Goal: Task Accomplishment & Management: Complete application form

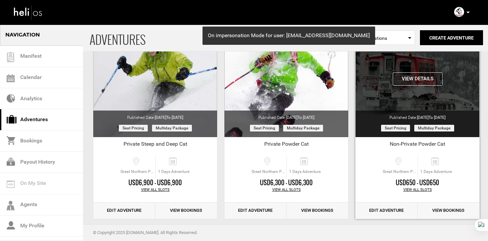
scroll to position [72, 0]
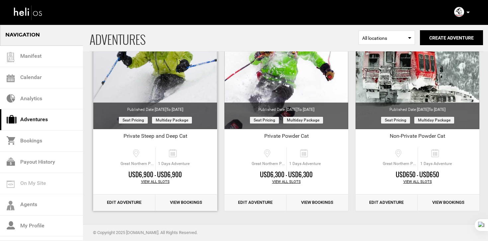
click at [140, 206] on link "Edit Adventure" at bounding box center [124, 203] width 62 height 16
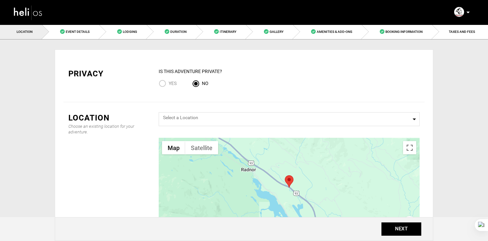
click at [34, 12] on img at bounding box center [28, 13] width 30 height 18
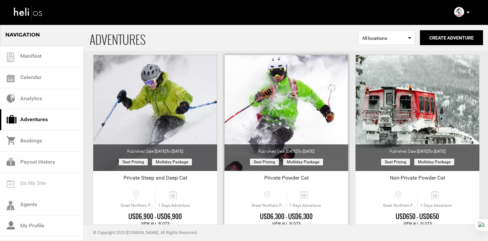
scroll to position [72, 0]
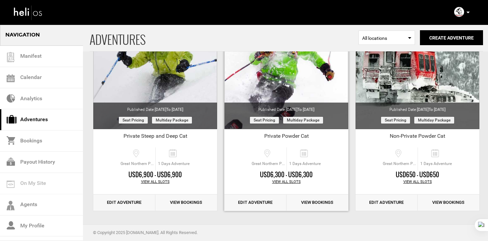
click at [260, 198] on link "Edit Adventure" at bounding box center [255, 203] width 62 height 16
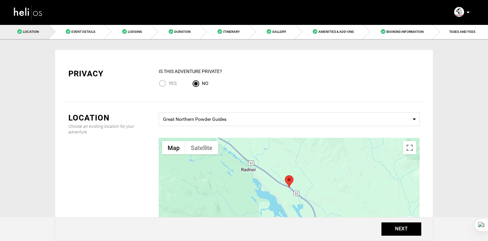
click at [280, 25] on nav "Manifest Calendar Analytics Adventures Bookings Payout History Agents My Profil…" at bounding box center [244, 12] width 488 height 25
click at [277, 33] on span "Gallery" at bounding box center [279, 32] width 14 height 4
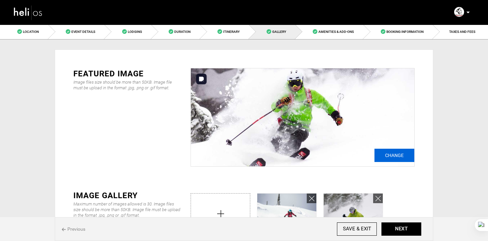
click at [386, 152] on input "Change" at bounding box center [394, 155] width 40 height 13
click at [379, 151] on input "Change" at bounding box center [394, 155] width 40 height 13
click at [386, 156] on input "Change" at bounding box center [394, 155] width 40 height 13
type input "C:\fakepath\00slide-3.jpg"
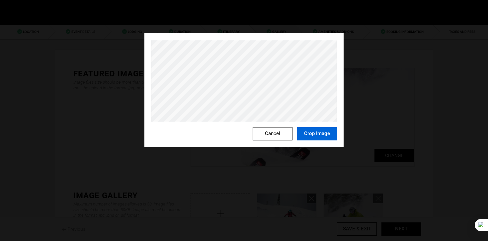
drag, startPoint x: 313, startPoint y: 137, endPoint x: 312, endPoint y: 149, distance: 11.7
click at [313, 137] on button "Crop Image" at bounding box center [317, 133] width 40 height 13
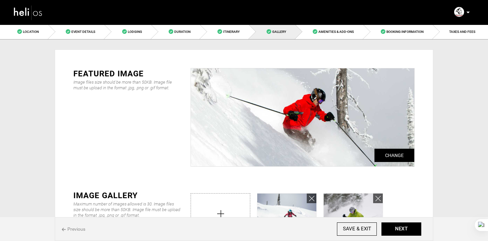
scroll to position [49, 0]
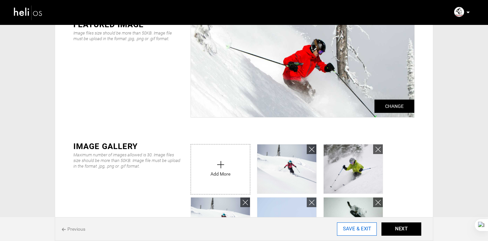
click at [347, 227] on input "SAVE & EXIT" at bounding box center [357, 228] width 40 height 13
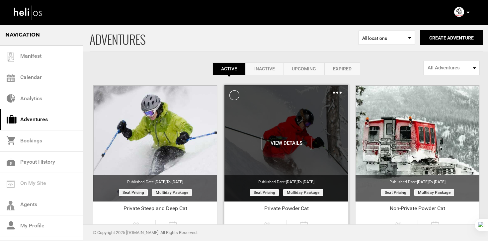
scroll to position [72, 0]
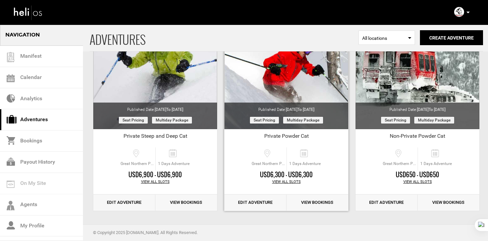
click at [261, 208] on link "Edit Adventure" at bounding box center [255, 203] width 62 height 16
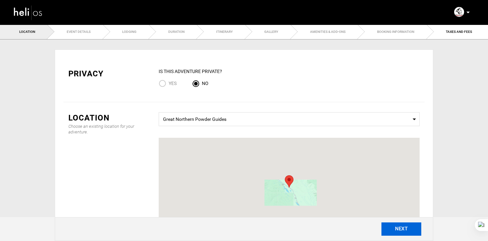
click at [409, 226] on button "NEXT" at bounding box center [401, 228] width 40 height 13
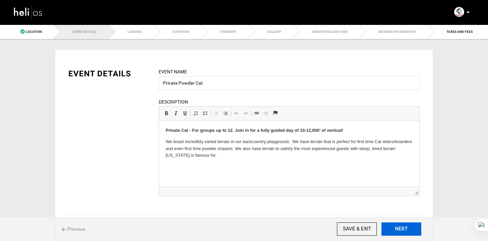
click at [409, 225] on button "NEXT" at bounding box center [401, 228] width 40 height 13
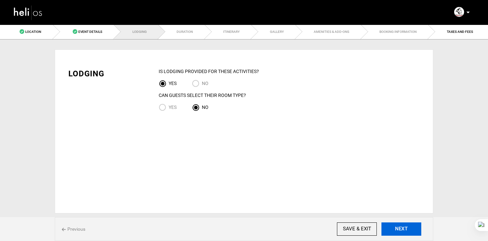
click at [409, 225] on button "NEXT" at bounding box center [401, 228] width 40 height 13
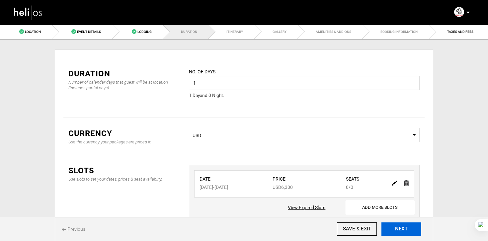
click at [409, 225] on button "NEXT" at bounding box center [401, 228] width 40 height 13
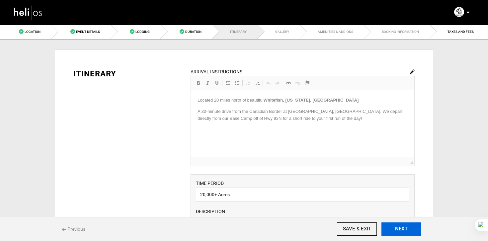
click at [409, 225] on button "NEXT" at bounding box center [401, 228] width 40 height 13
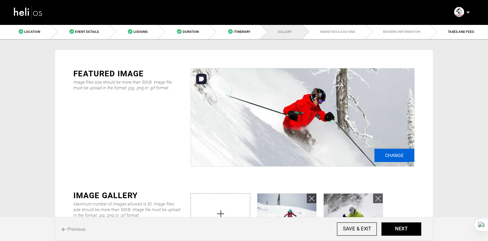
click at [381, 153] on input "Change" at bounding box center [394, 155] width 40 height 13
type input "C:\fakepath\slide-3.jpg"
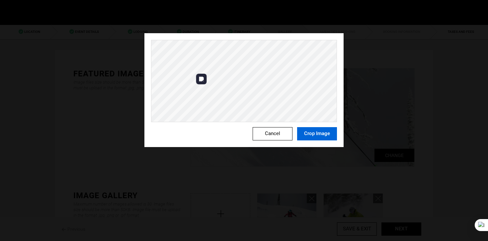
click at [314, 133] on button "Crop Image" at bounding box center [317, 133] width 40 height 13
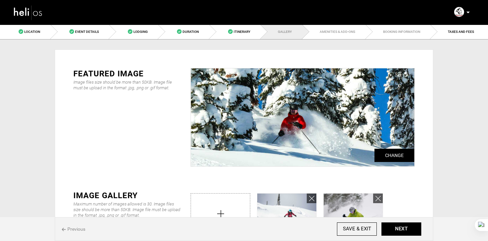
scroll to position [39, 0]
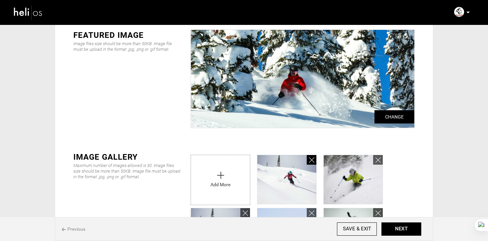
click at [310, 156] on icon at bounding box center [311, 160] width 5 height 8
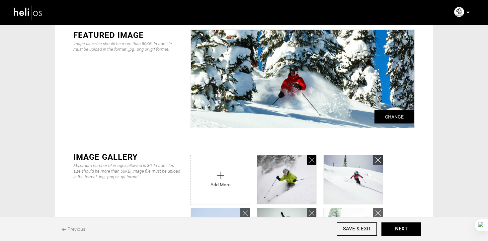
click at [310, 156] on icon at bounding box center [311, 160] width 5 height 8
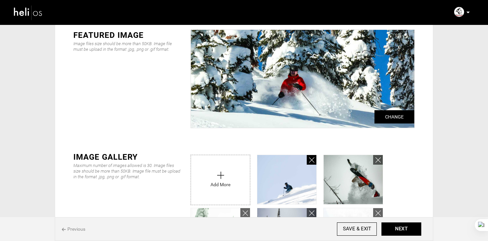
click at [310, 156] on icon at bounding box center [311, 160] width 5 height 8
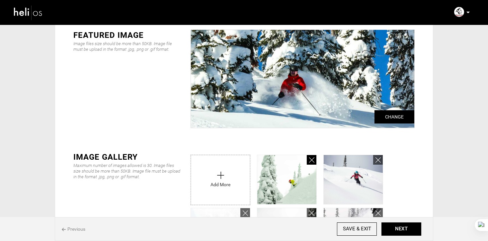
click at [310, 156] on icon at bounding box center [311, 160] width 5 height 8
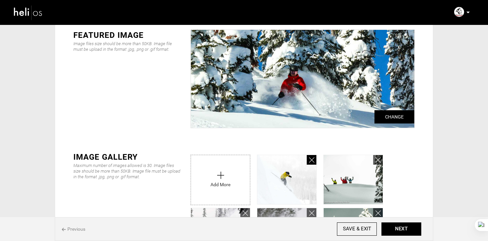
click at [310, 156] on icon at bounding box center [311, 160] width 5 height 8
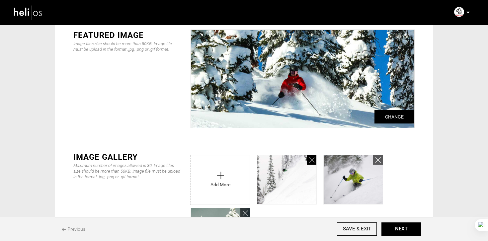
click at [310, 156] on icon at bounding box center [311, 160] width 5 height 8
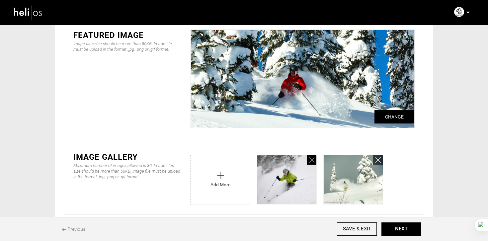
click at [310, 156] on icon at bounding box center [311, 160] width 5 height 8
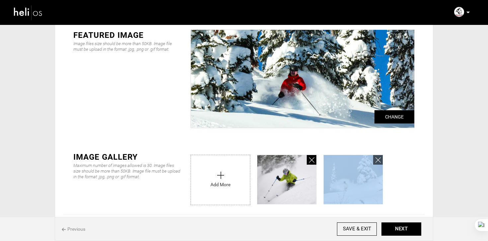
click at [310, 156] on icon at bounding box center [311, 160] width 5 height 8
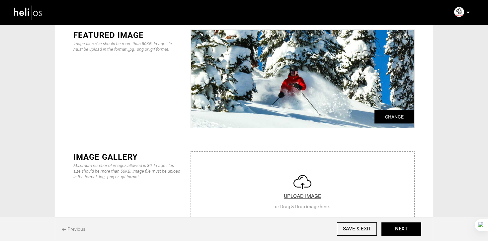
click at [310, 156] on input "file" at bounding box center [302, 192] width 223 height 80
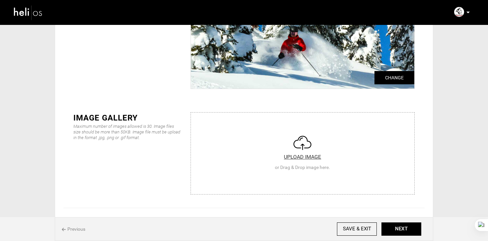
scroll to position [92, 0]
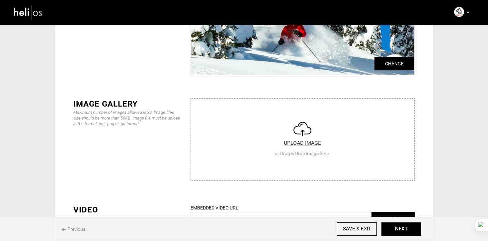
click at [292, 146] on input "file" at bounding box center [302, 139] width 223 height 80
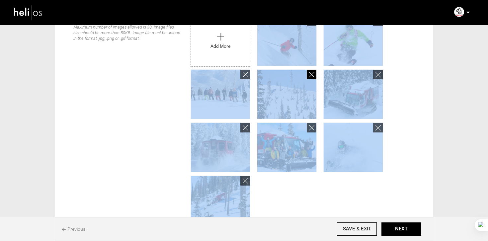
scroll to position [177, 0]
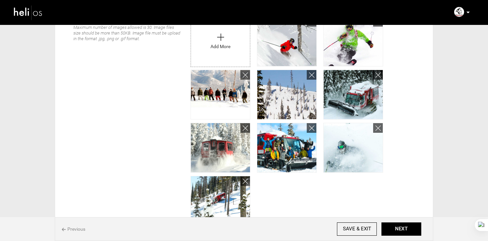
click at [162, 132] on div "IMAGE GALLERY Maximum number of images allowed is 30. Image files size should b…" at bounding box center [243, 119] width 361 height 233
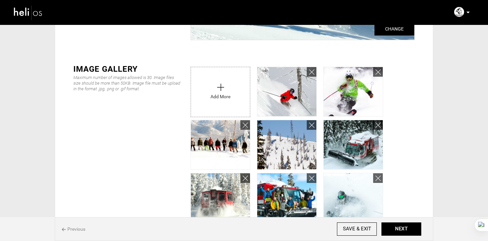
scroll to position [103, 0]
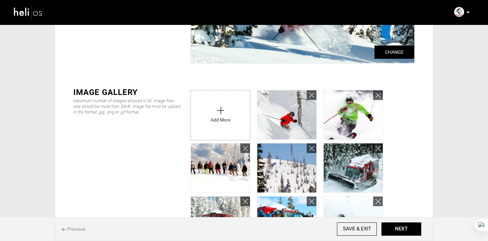
click at [227, 117] on input "file" at bounding box center [220, 113] width 59 height 46
type input "C:\fakepath\0bc7a62c-4647-4c7e-a334-7e858cd4f6bb_7202_22b73979179cb6a8d2b49bfec…"
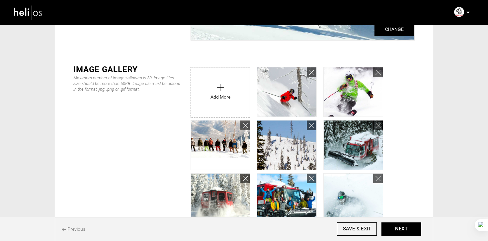
scroll to position [126, 0]
click at [205, 93] on input "file" at bounding box center [220, 90] width 59 height 46
type input "C:\fakepath\b568e1d1-71ce-4d3d-91ae-2794d26259a7_7202_50bc065cd8982236208036d0e…"
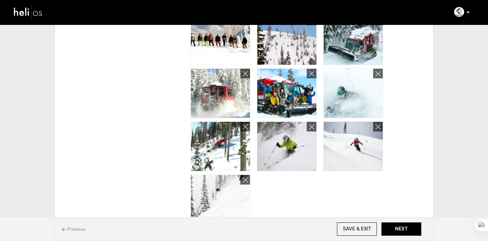
scroll to position [262, 0]
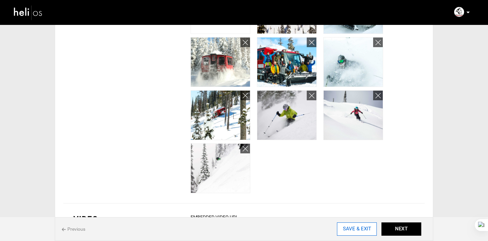
click at [357, 229] on input "SAVE & EXIT" at bounding box center [357, 228] width 40 height 13
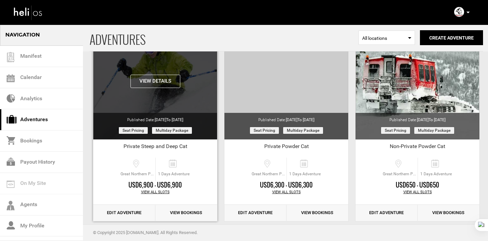
scroll to position [72, 0]
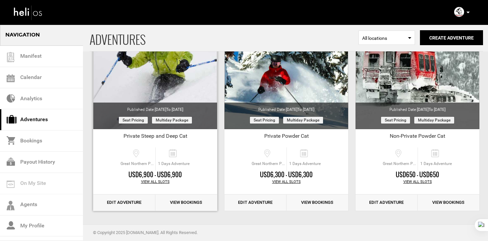
click at [128, 204] on link "Edit Adventure" at bounding box center [124, 203] width 62 height 16
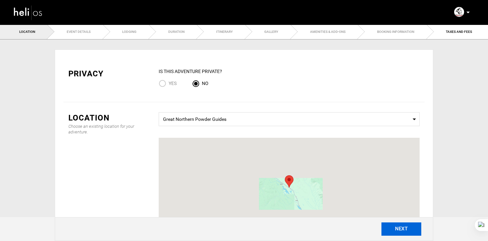
click at [402, 232] on button "NEXT" at bounding box center [401, 228] width 40 height 13
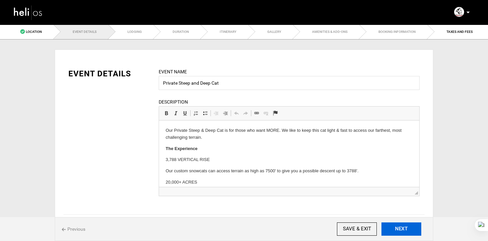
click at [402, 232] on button "NEXT" at bounding box center [401, 228] width 40 height 13
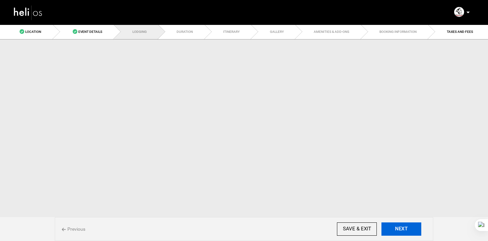
click at [402, 232] on button "NEXT" at bounding box center [401, 228] width 40 height 13
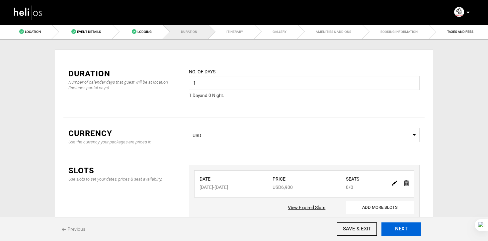
click at [402, 232] on button "NEXT" at bounding box center [401, 228] width 40 height 13
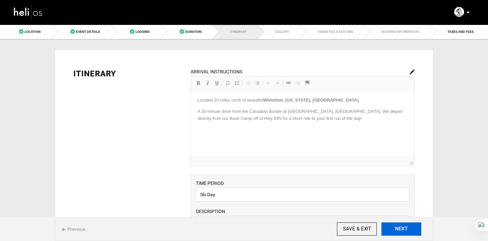
click at [402, 232] on button "NEXT" at bounding box center [401, 228] width 40 height 13
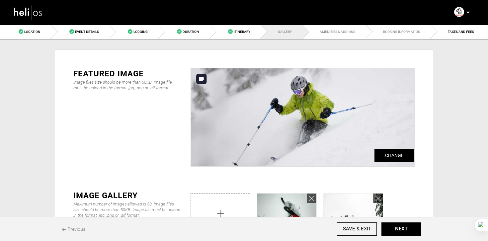
click at [414, 166] on img at bounding box center [302, 117] width 223 height 98
click at [411, 163] on img at bounding box center [302, 117] width 223 height 98
click at [403, 154] on input "Change" at bounding box center [394, 155] width 40 height 13
type input "C:\fakepath\slide-1-1800x760.jpg"
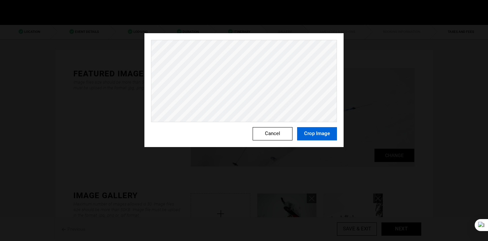
click at [313, 135] on button "Crop Image" at bounding box center [317, 133] width 40 height 13
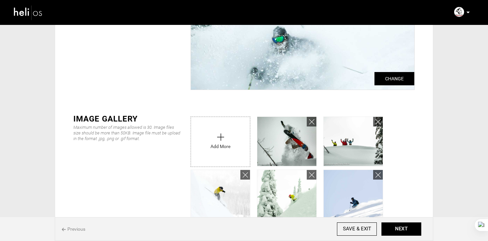
scroll to position [88, 0]
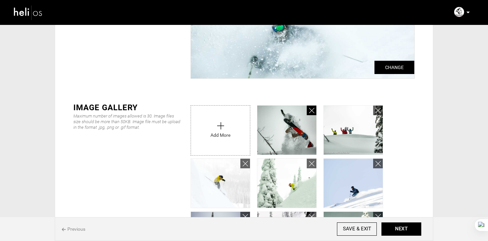
click at [310, 111] on icon at bounding box center [311, 111] width 5 height 8
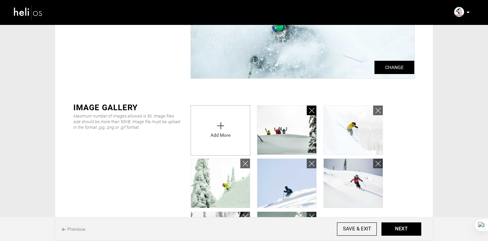
click at [310, 111] on icon at bounding box center [311, 111] width 5 height 8
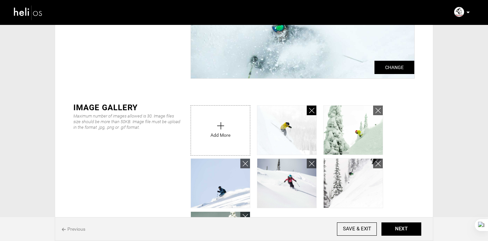
click at [310, 111] on icon at bounding box center [311, 111] width 5 height 8
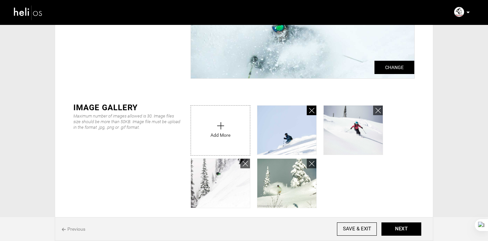
click at [310, 111] on icon at bounding box center [311, 111] width 5 height 8
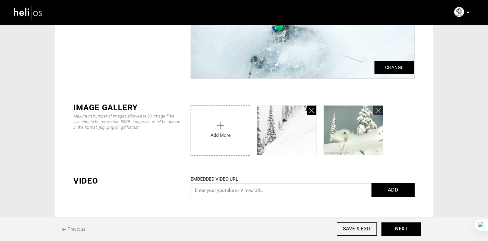
click at [310, 111] on icon at bounding box center [311, 111] width 5 height 8
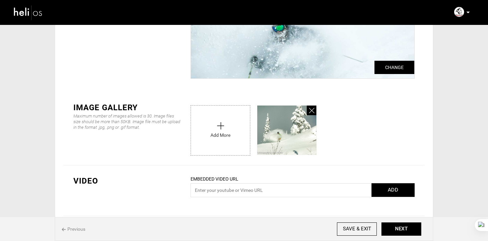
click at [310, 111] on icon at bounding box center [311, 111] width 5 height 8
click at [0, 0] on input "file" at bounding box center [0, 0] width 0 height 0
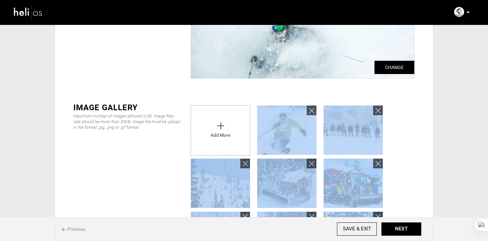
click at [233, 131] on input "file" at bounding box center [220, 129] width 59 height 46
type input "C:\fakepath\0bc7a62c-4647-4c7e-a334-7e858cd4f6bb_7202_22b73979179cb6a8d2b49bfec…"
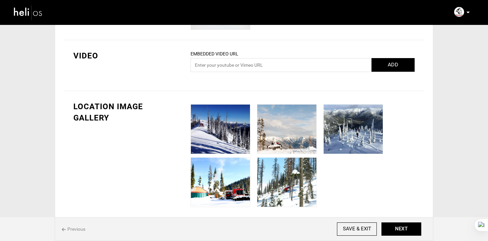
click at [356, 182] on div at bounding box center [303, 154] width 234 height 106
click at [361, 225] on input "SAVE & EXIT" at bounding box center [357, 228] width 40 height 13
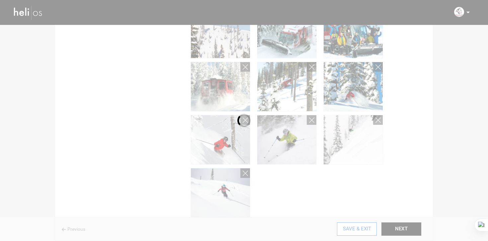
scroll to position [0, 0]
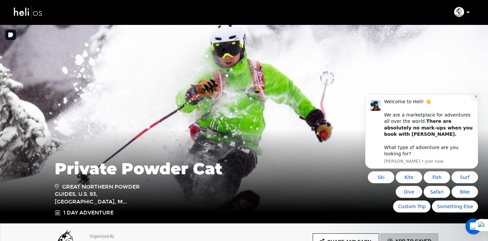
click at [474, 101] on button "Dismiss notification" at bounding box center [476, 96] width 9 height 9
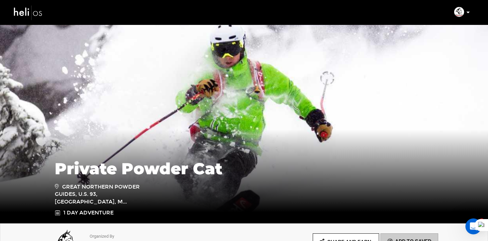
click at [291, 138] on div "Private Powder Cat Great Northern Powder Guides, U.S. 93, Olney, M... 1 Day Adv…" at bounding box center [244, 174] width 488 height 100
click at [265, 85] on img at bounding box center [244, 123] width 488 height 199
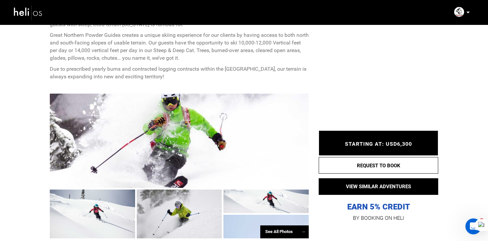
click at [174, 154] on div at bounding box center [179, 141] width 259 height 94
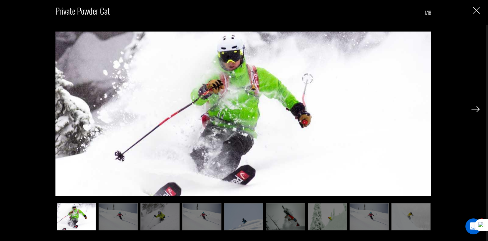
click at [125, 218] on img at bounding box center [118, 216] width 39 height 27
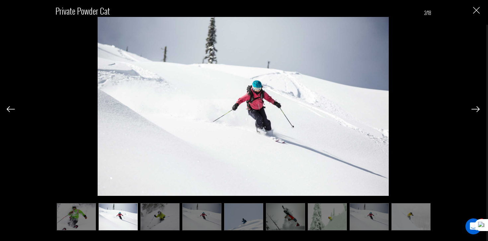
click at [148, 217] on img at bounding box center [159, 216] width 39 height 27
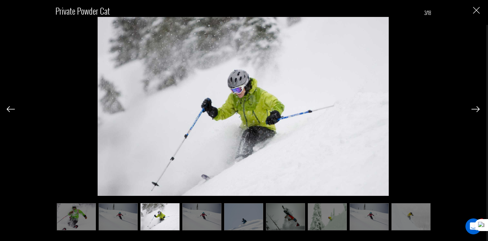
click at [187, 215] on img at bounding box center [201, 216] width 39 height 27
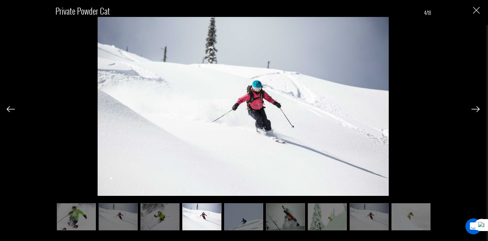
click at [163, 218] on img at bounding box center [159, 216] width 39 height 27
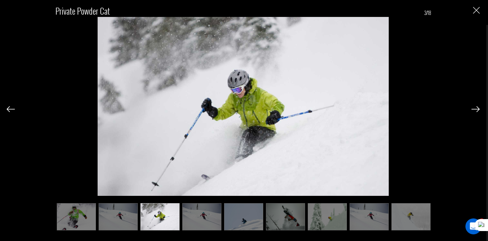
click at [200, 218] on img at bounding box center [201, 216] width 39 height 27
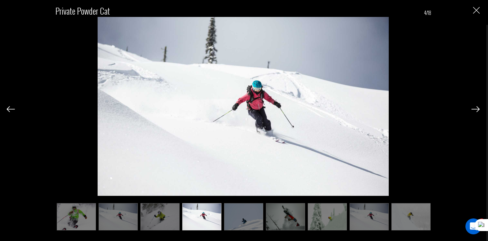
click at [226, 215] on img at bounding box center [243, 216] width 39 height 27
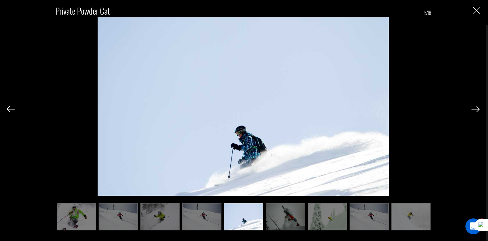
click at [126, 218] on img at bounding box center [118, 216] width 39 height 27
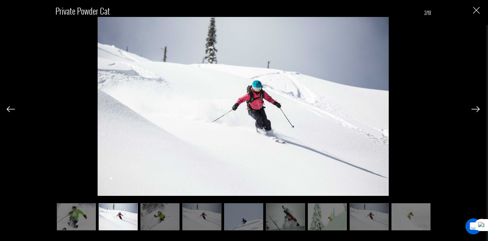
click at [195, 218] on img at bounding box center [201, 216] width 39 height 27
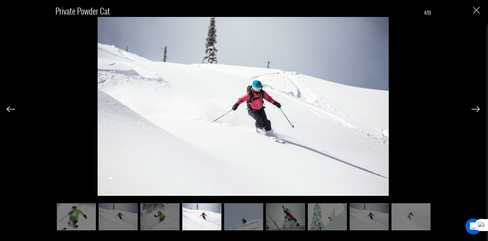
click at [237, 217] on img at bounding box center [243, 216] width 39 height 27
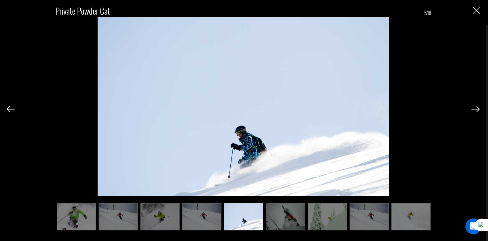
click at [274, 216] on img at bounding box center [285, 216] width 39 height 27
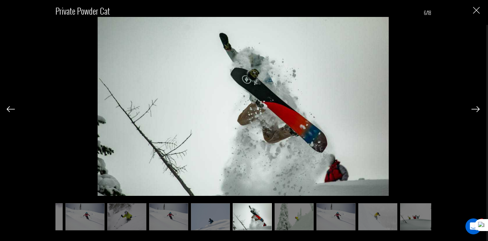
click at [304, 223] on img at bounding box center [294, 216] width 39 height 27
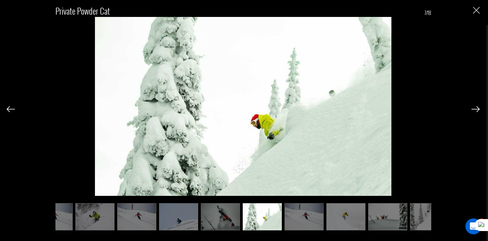
click at [318, 221] on img at bounding box center [303, 216] width 39 height 27
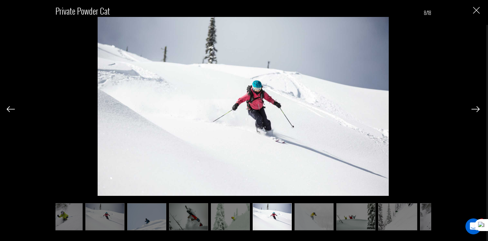
click at [329, 222] on img at bounding box center [313, 216] width 39 height 27
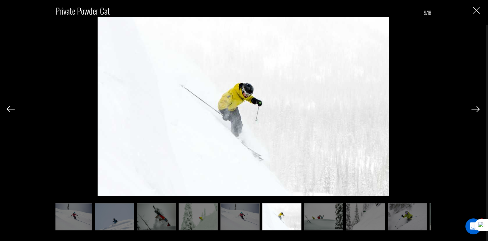
click at [335, 221] on img at bounding box center [323, 216] width 39 height 27
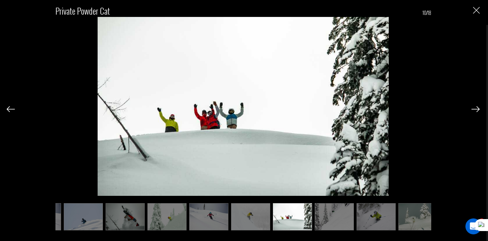
click at [344, 222] on img at bounding box center [334, 216] width 39 height 27
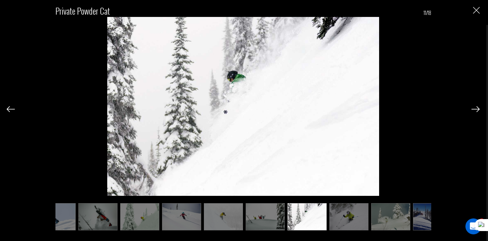
click at [357, 220] on img at bounding box center [348, 216] width 39 height 27
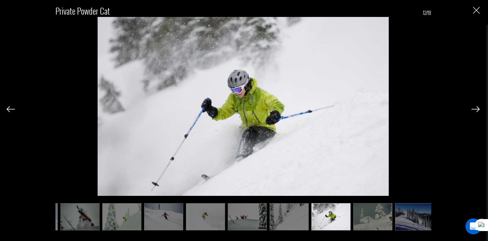
click at [372, 220] on img at bounding box center [372, 216] width 39 height 27
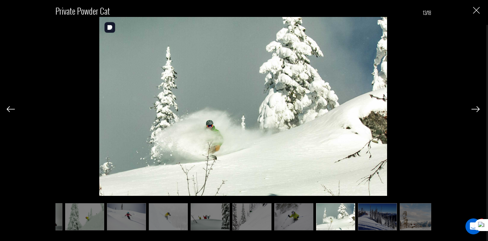
scroll to position [0, 245]
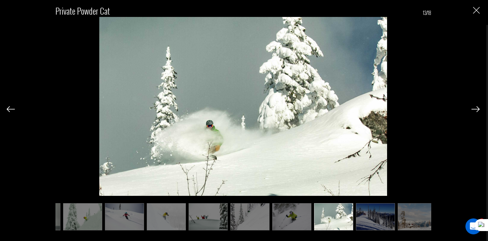
click at [476, 8] on img "Close" at bounding box center [476, 10] width 7 height 7
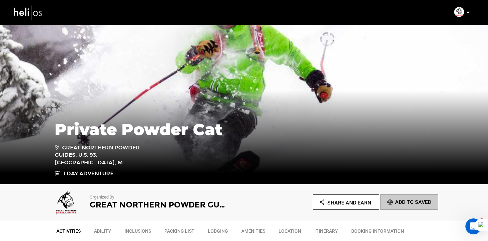
scroll to position [0, 0]
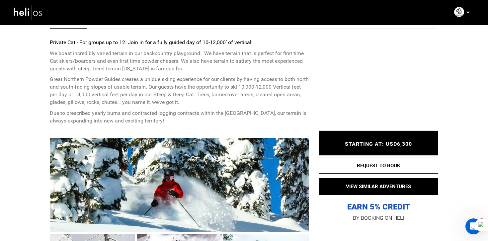
scroll to position [326, 0]
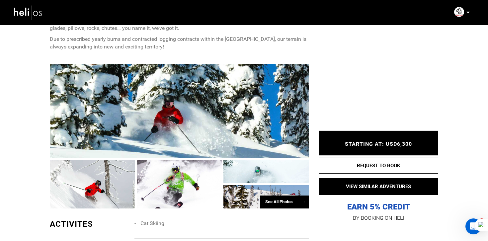
click at [162, 144] on div at bounding box center [179, 111] width 259 height 94
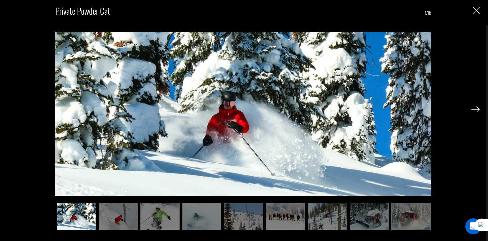
click at [128, 221] on img at bounding box center [118, 216] width 39 height 27
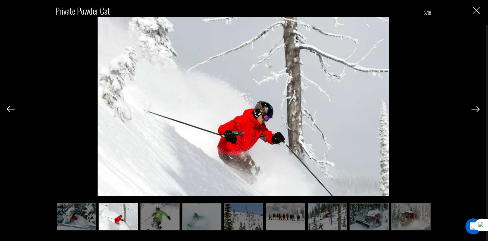
click at [150, 222] on img at bounding box center [159, 216] width 39 height 27
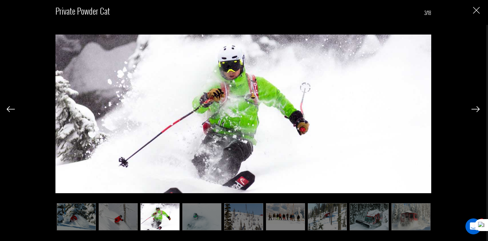
click at [192, 222] on img at bounding box center [201, 216] width 39 height 27
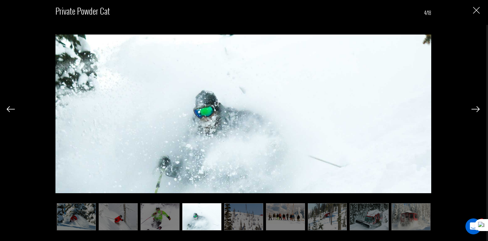
click at [227, 222] on img at bounding box center [243, 216] width 39 height 27
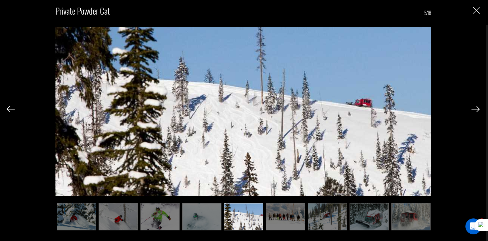
click at [281, 225] on img at bounding box center [285, 216] width 39 height 27
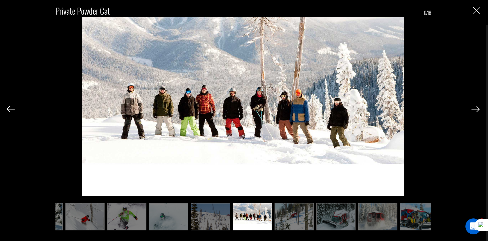
click at [301, 223] on img at bounding box center [294, 216] width 39 height 27
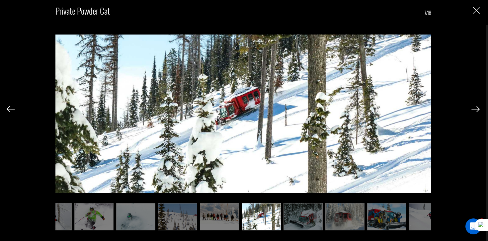
click at [310, 222] on img at bounding box center [302, 216] width 39 height 27
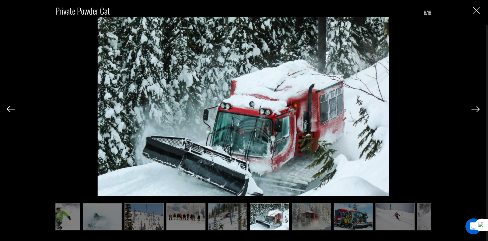
click at [316, 221] on img at bounding box center [311, 216] width 39 height 27
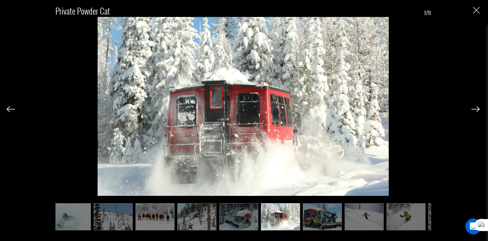
click at [326, 221] on img at bounding box center [322, 216] width 39 height 27
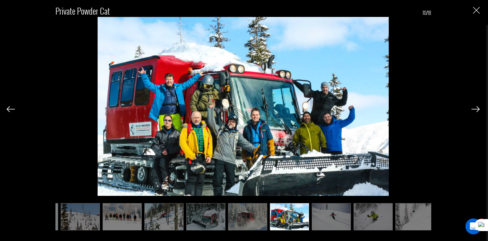
click at [335, 221] on img at bounding box center [331, 216] width 39 height 27
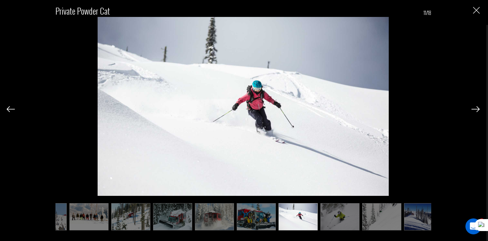
click at [349, 221] on img at bounding box center [339, 216] width 39 height 27
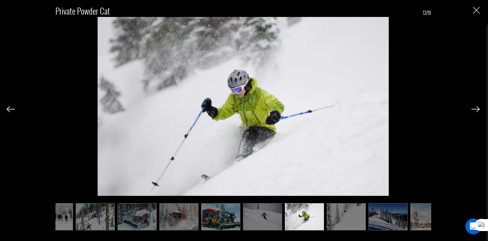
click at [355, 221] on img at bounding box center [346, 216] width 39 height 27
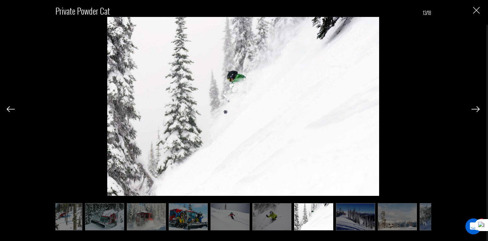
click at [364, 222] on img at bounding box center [355, 216] width 39 height 27
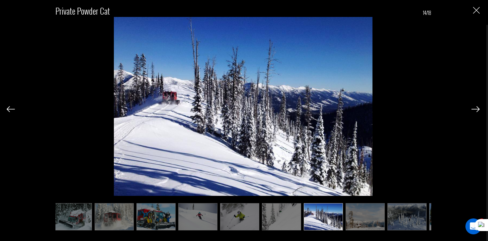
click at [371, 222] on img at bounding box center [365, 216] width 39 height 27
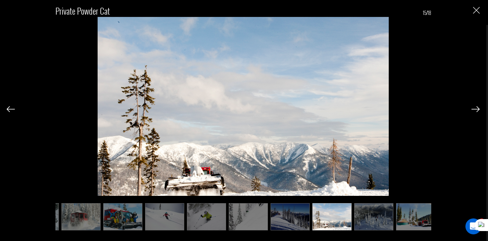
click at [299, 223] on img at bounding box center [290, 216] width 39 height 27
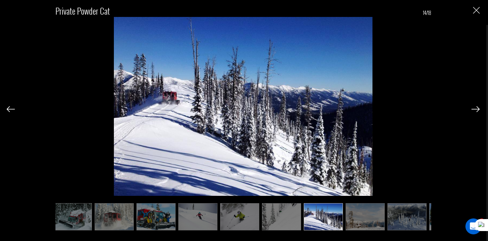
scroll to position [0, 297]
click at [349, 223] on img at bounding box center [365, 216] width 39 height 27
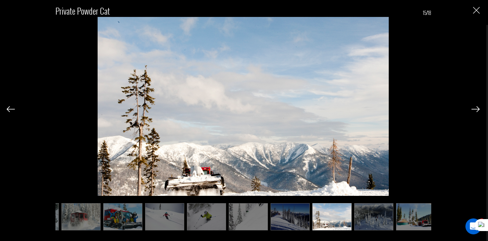
click at [351, 223] on img at bounding box center [331, 216] width 39 height 27
click at [360, 223] on img at bounding box center [373, 216] width 39 height 27
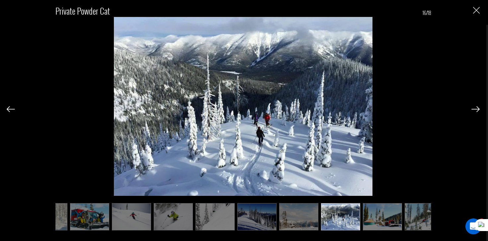
click at [379, 225] on img at bounding box center [382, 216] width 39 height 27
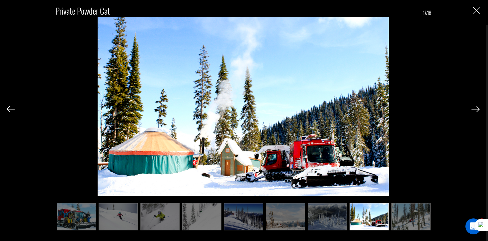
scroll to position [0, 377]
click at [401, 224] on img at bounding box center [410, 216] width 39 height 27
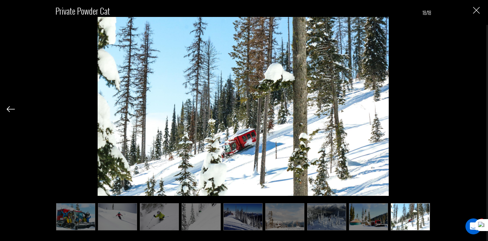
click at [478, 17] on div "Private Powder Cat 18/18" at bounding box center [243, 114] width 473 height 229
click at [475, 11] on img "Close" at bounding box center [476, 10] width 7 height 7
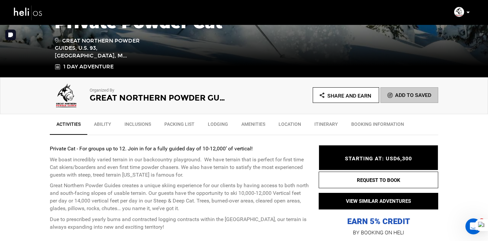
scroll to position [0, 0]
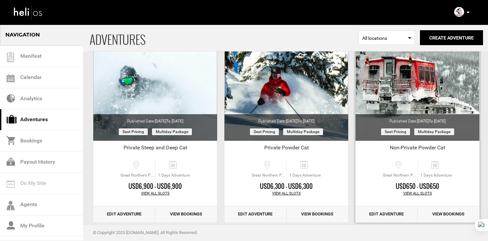
scroll to position [66, 0]
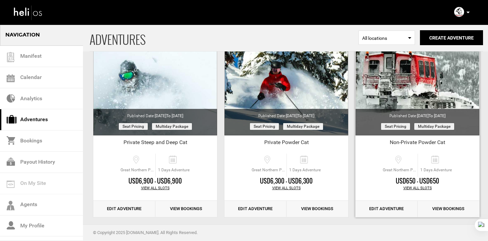
click at [390, 205] on link "Edit Adventure" at bounding box center [387, 209] width 62 height 16
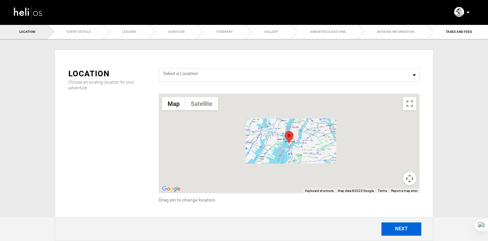
radio input "true"
type input "1"
type input "20,000+ Acres"
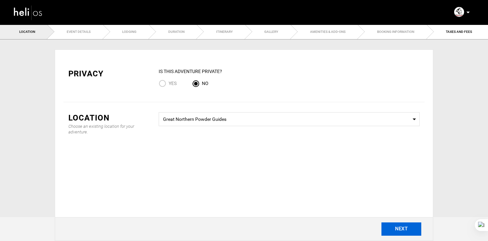
click at [404, 229] on button "NEXT" at bounding box center [401, 228] width 40 height 13
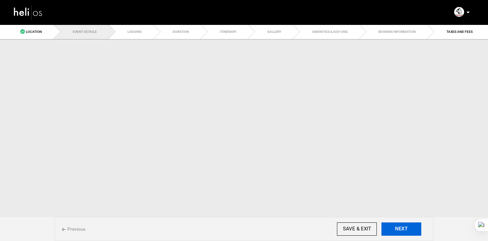
click at [404, 229] on button "NEXT" at bounding box center [401, 228] width 40 height 13
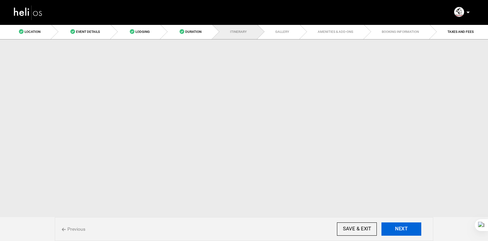
click at [404, 229] on button "NEXT" at bounding box center [401, 228] width 40 height 13
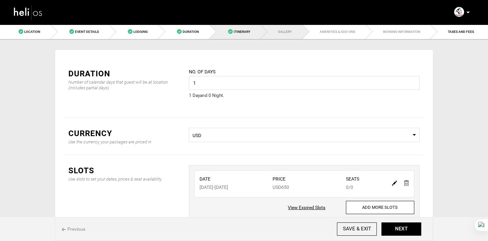
click at [236, 34] on span "Itinerary" at bounding box center [242, 32] width 17 height 4
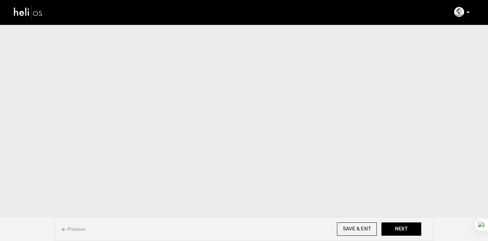
scroll to position [49, 0]
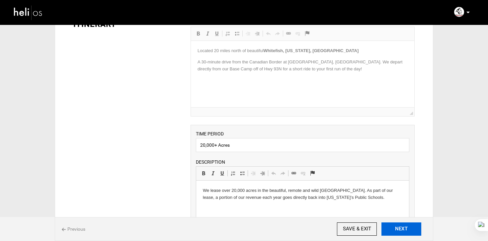
click at [400, 225] on button "NEXT" at bounding box center [401, 228] width 40 height 13
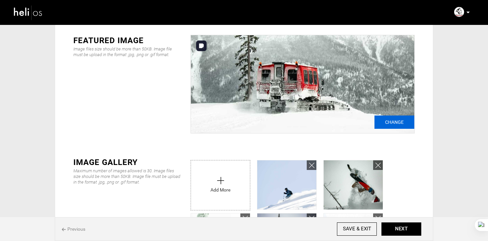
click at [383, 127] on input "Change" at bounding box center [394, 122] width 40 height 13
type input "C:\fakepath\IMG_4018.jpg"
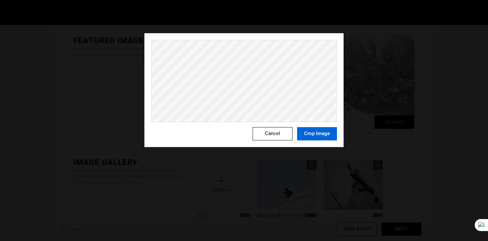
click at [308, 137] on button "Crop Image" at bounding box center [317, 133] width 40 height 13
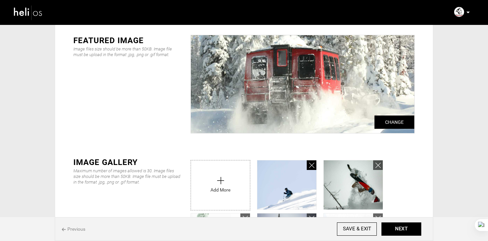
click at [310, 164] on icon at bounding box center [311, 166] width 5 height 8
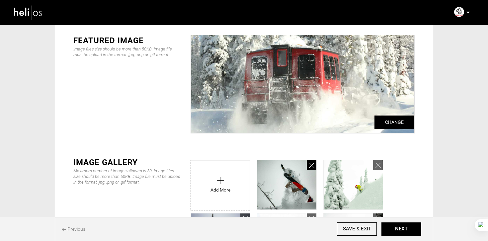
click at [310, 164] on icon at bounding box center [311, 166] width 5 height 8
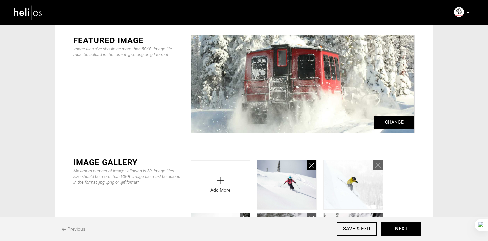
click at [310, 164] on icon at bounding box center [311, 166] width 5 height 8
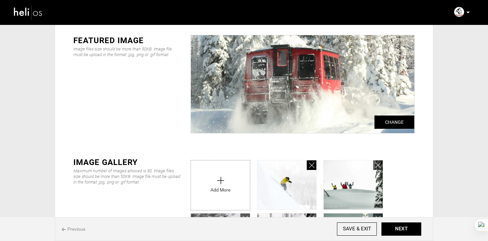
click at [310, 164] on icon at bounding box center [311, 166] width 5 height 8
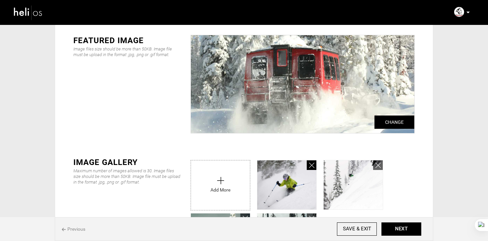
click at [310, 164] on icon at bounding box center [311, 166] width 5 height 8
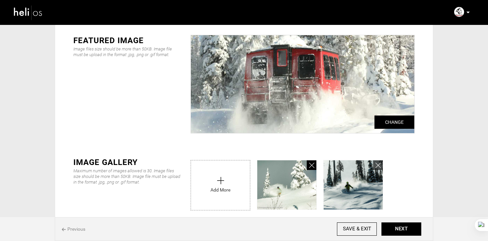
click at [310, 164] on icon at bounding box center [311, 166] width 5 height 8
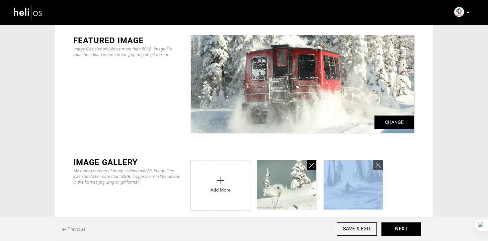
click at [310, 164] on icon at bounding box center [311, 166] width 5 height 8
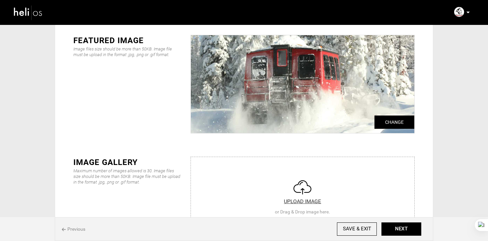
click at [310, 164] on input "file" at bounding box center [302, 197] width 223 height 80
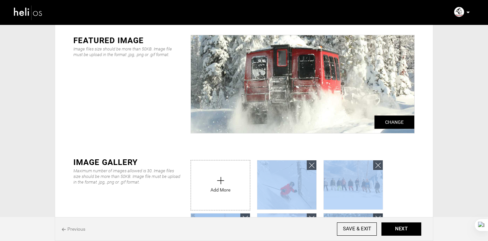
click at [243, 180] on input "file" at bounding box center [220, 183] width 59 height 46
type input "C:\fakepath\0bc7a62c-4647-4c7e-a334-7e858cd4f6bb_7202_22b73979179cb6a8d2b49bfec…"
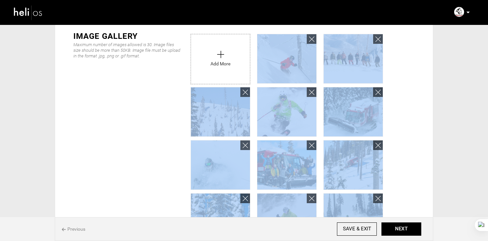
scroll to position [275, 0]
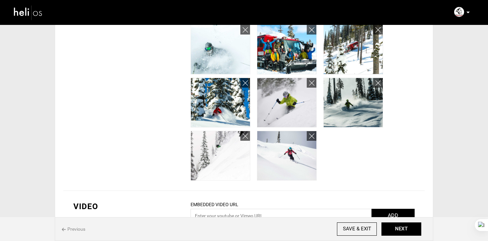
click at [352, 152] on div "UPLOAD IMAGE or Drag & Drop image here. Add More" at bounding box center [303, 48] width 234 height 266
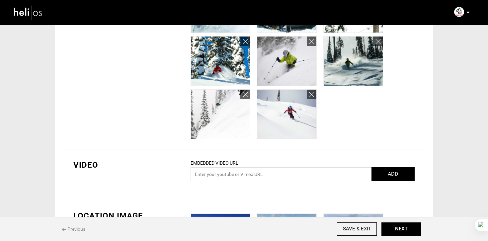
scroll to position [426, 0]
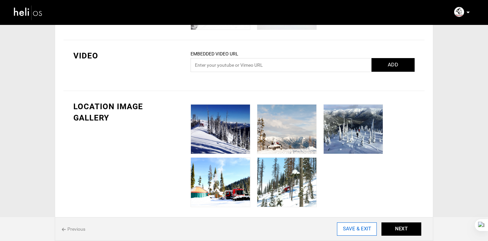
click at [364, 227] on input "SAVE & EXIT" at bounding box center [357, 228] width 40 height 13
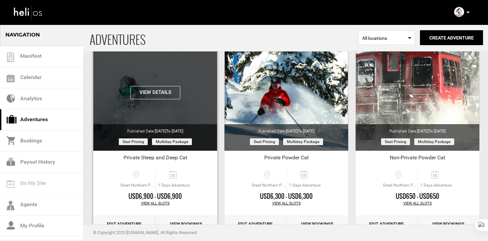
scroll to position [59, 0]
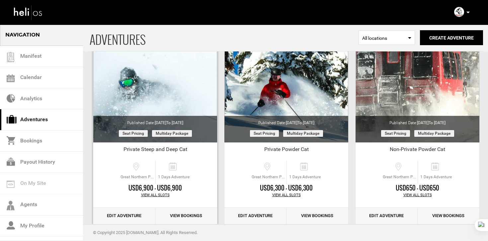
click at [127, 210] on link "Edit Adventure" at bounding box center [124, 216] width 62 height 16
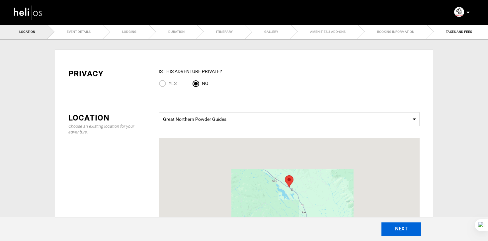
click at [406, 232] on button "NEXT" at bounding box center [401, 228] width 40 height 13
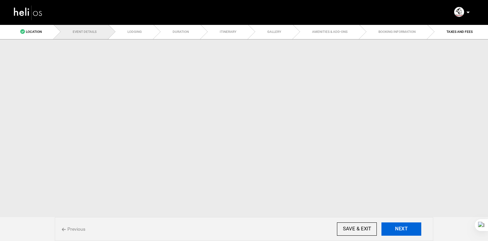
click at [406, 232] on button "NEXT" at bounding box center [401, 228] width 40 height 13
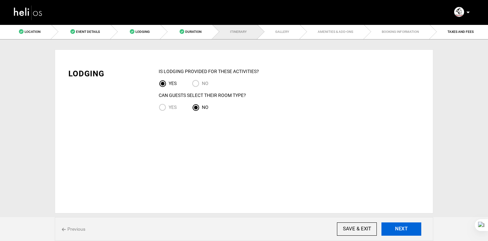
click at [406, 232] on button "NEXT" at bounding box center [401, 228] width 40 height 13
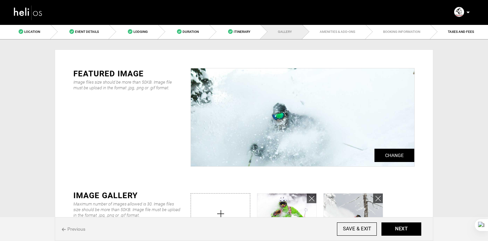
click at [38, 16] on img at bounding box center [28, 13] width 30 height 18
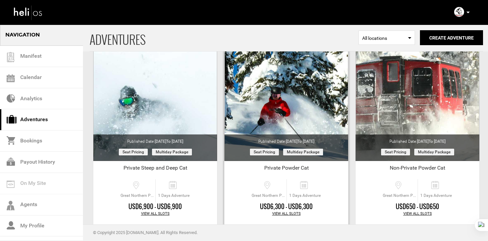
scroll to position [56, 0]
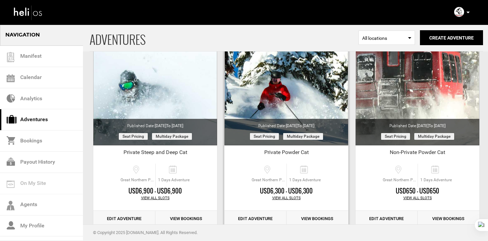
click at [258, 221] on link "Edit Adventure" at bounding box center [255, 219] width 62 height 16
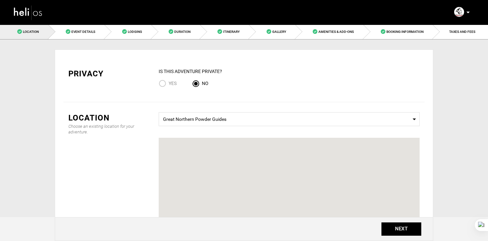
click at [34, 9] on img at bounding box center [28, 13] width 30 height 18
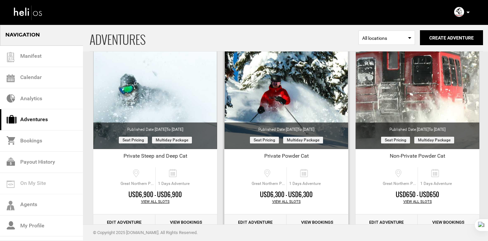
scroll to position [65, 0]
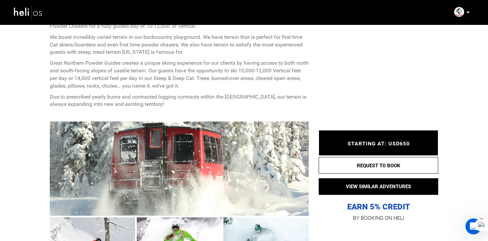
scroll to position [337, 0]
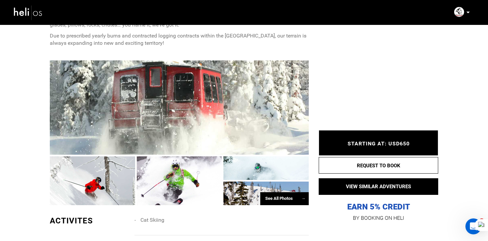
click at [77, 171] on div at bounding box center [92, 180] width 85 height 49
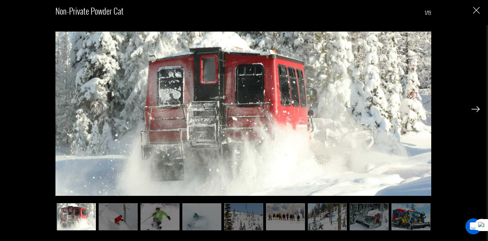
click at [134, 222] on img at bounding box center [118, 216] width 39 height 27
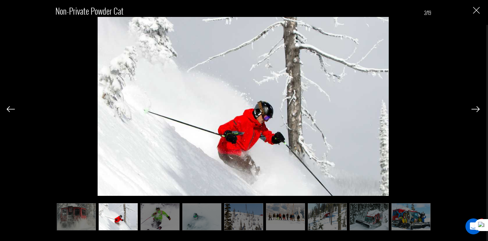
click at [148, 223] on img at bounding box center [159, 216] width 39 height 27
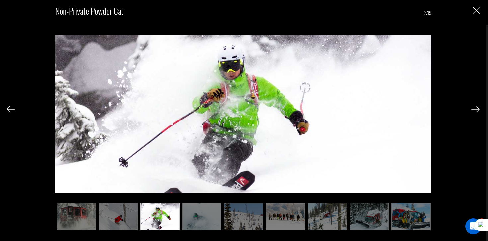
click at [175, 224] on img at bounding box center [159, 216] width 39 height 27
click at [240, 223] on img at bounding box center [243, 216] width 39 height 27
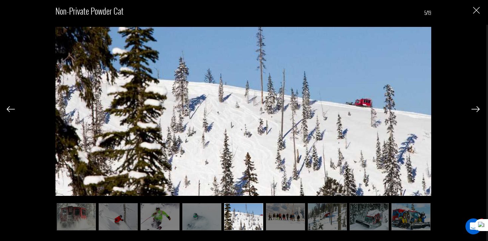
click at [285, 224] on img at bounding box center [285, 216] width 39 height 27
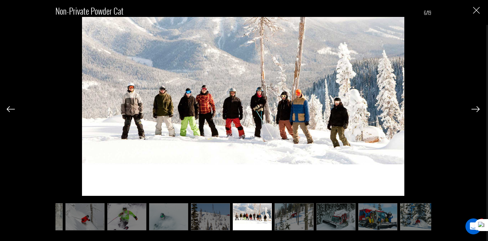
click at [202, 219] on img at bounding box center [210, 216] width 39 height 27
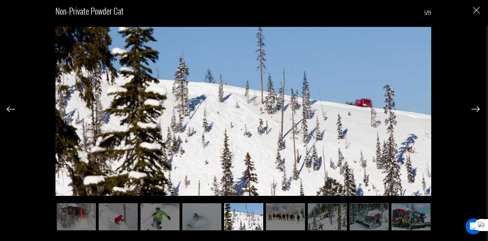
scroll to position [0, 0]
click at [287, 223] on img at bounding box center [285, 216] width 39 height 27
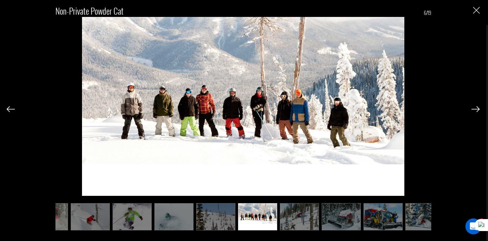
click at [308, 222] on img at bounding box center [299, 216] width 39 height 27
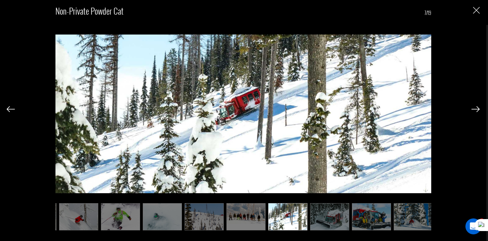
click at [323, 220] on img at bounding box center [329, 216] width 39 height 27
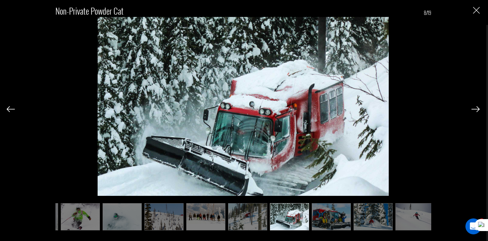
click at [242, 222] on img at bounding box center [247, 216] width 39 height 27
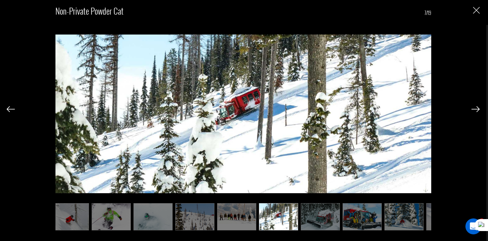
scroll to position [0, 46]
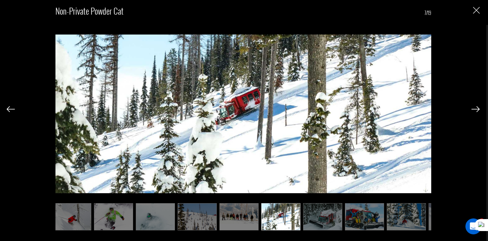
click at [290, 227] on img at bounding box center [280, 216] width 39 height 27
click at [319, 220] on img at bounding box center [322, 216] width 39 height 27
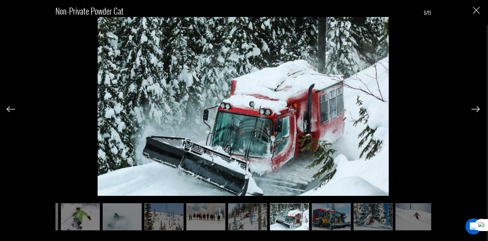
click at [330, 220] on img at bounding box center [331, 216] width 39 height 27
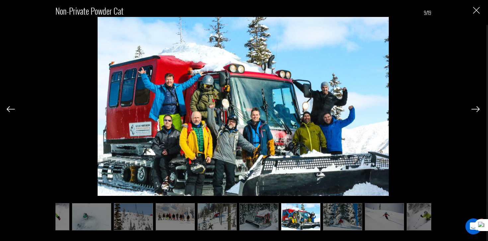
click at [340, 220] on img at bounding box center [342, 216] width 39 height 27
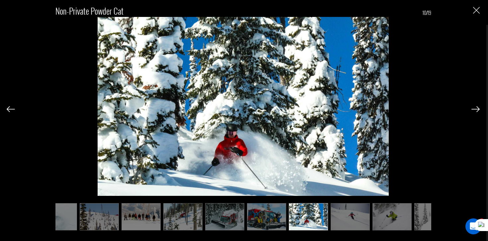
click at [346, 220] on img at bounding box center [350, 216] width 39 height 27
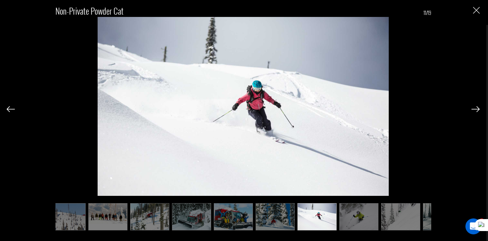
click at [351, 220] on img at bounding box center [358, 216] width 39 height 27
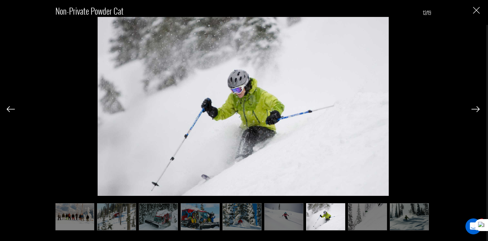
click at [362, 221] on img at bounding box center [367, 216] width 39 height 27
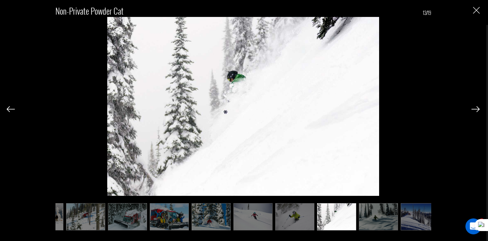
click at [384, 222] on img at bounding box center [378, 216] width 39 height 27
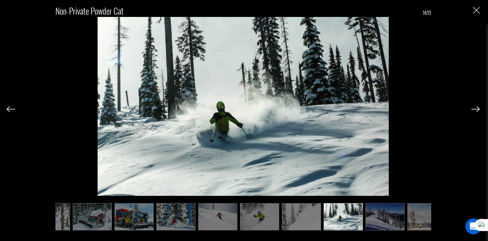
click at [395, 224] on img at bounding box center [384, 216] width 39 height 27
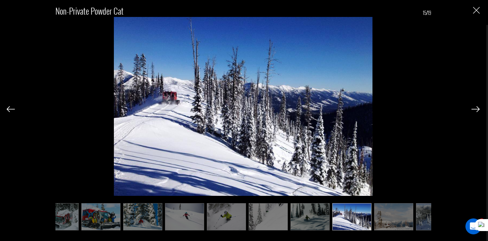
click at [403, 223] on img at bounding box center [393, 216] width 39 height 27
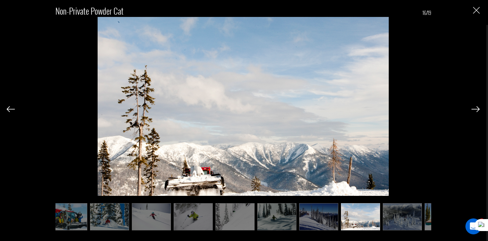
click at [408, 222] on img at bounding box center [402, 216] width 39 height 27
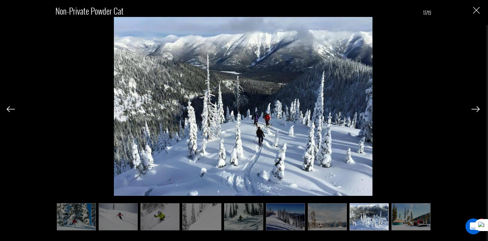
click at [408, 222] on img at bounding box center [410, 216] width 39 height 27
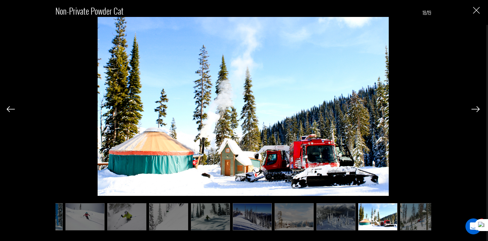
click at [411, 219] on img at bounding box center [419, 216] width 39 height 27
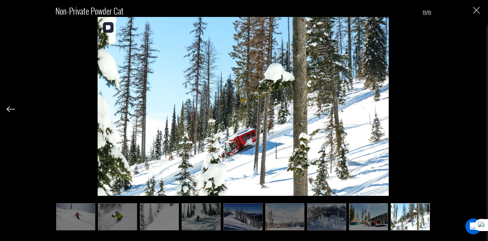
scroll to position [645, 0]
click at [471, 11] on div "Non-Private Powder Cat 19/19" at bounding box center [243, 114] width 473 height 229
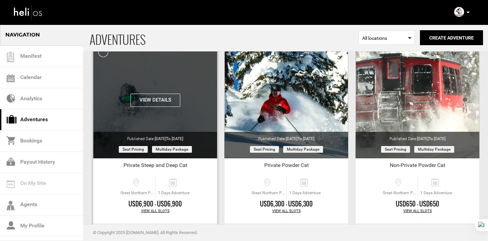
scroll to position [53, 0]
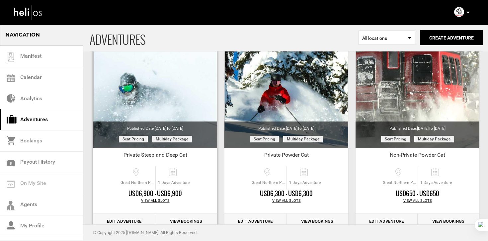
click at [141, 219] on link "Edit Adventure" at bounding box center [124, 221] width 62 height 16
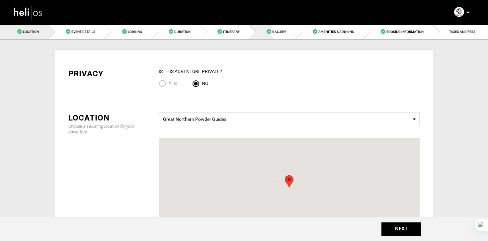
click at [273, 34] on link "Gallery" at bounding box center [272, 31] width 46 height 15
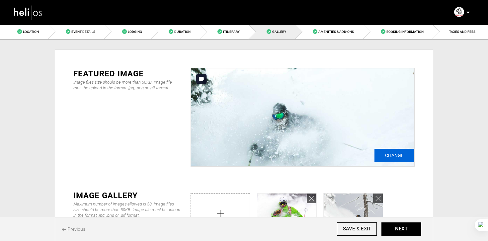
click at [383, 152] on input "Change" at bounding box center [394, 155] width 40 height 13
type input "C:\fakepath\494359270_1257200299740170_3482938689063027331_n.jpg"
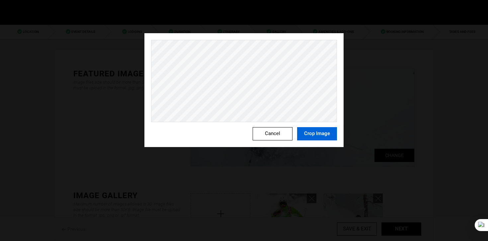
click at [307, 130] on button "Crop Image" at bounding box center [317, 133] width 40 height 13
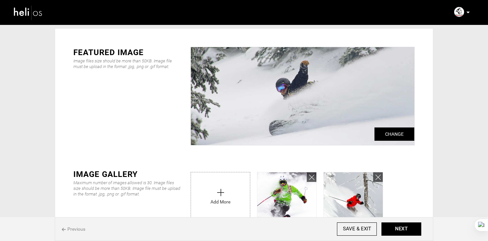
scroll to position [25, 0]
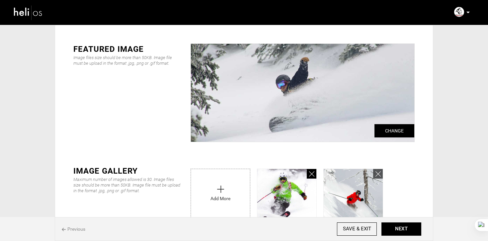
click at [308, 173] on link at bounding box center [312, 174] width 10 height 10
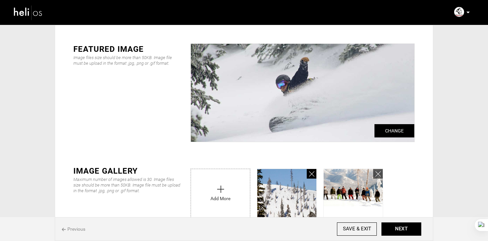
click at [308, 173] on link at bounding box center [312, 174] width 10 height 10
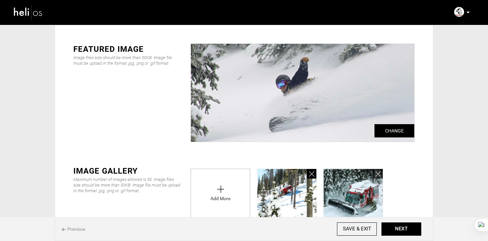
click at [308, 173] on link at bounding box center [312, 174] width 10 height 10
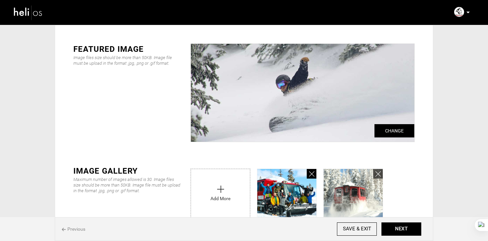
click at [308, 173] on link at bounding box center [312, 174] width 10 height 10
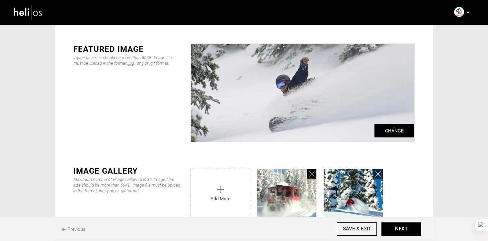
click at [308, 173] on link at bounding box center [312, 174] width 10 height 10
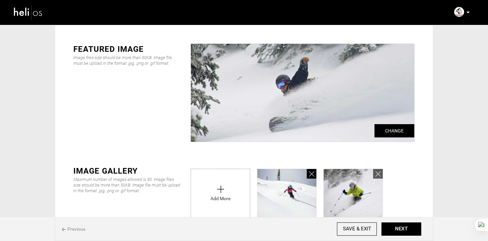
click at [308, 173] on link at bounding box center [312, 174] width 10 height 10
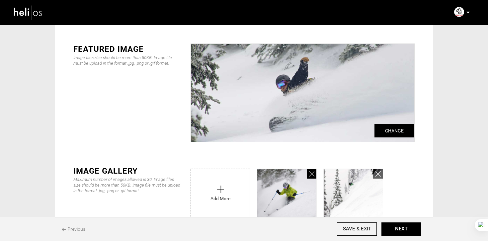
click at [308, 173] on link at bounding box center [312, 174] width 10 height 10
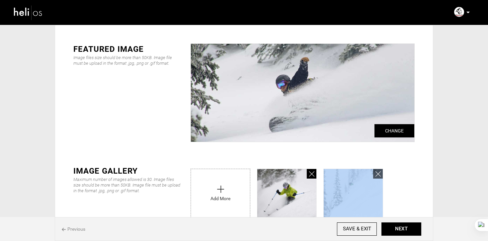
click at [308, 173] on link at bounding box center [312, 174] width 10 height 10
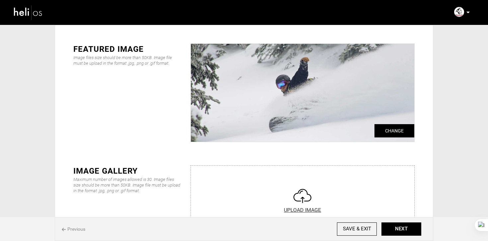
click at [308, 173] on input "file" at bounding box center [302, 206] width 223 height 80
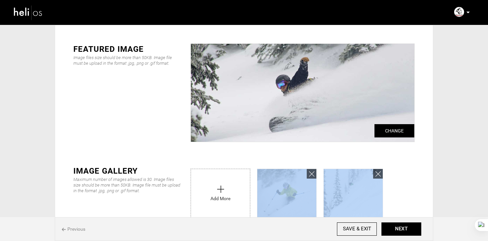
click at [230, 182] on input "file" at bounding box center [220, 192] width 59 height 46
type input "C:\fakepath\00slide-3.jpg"
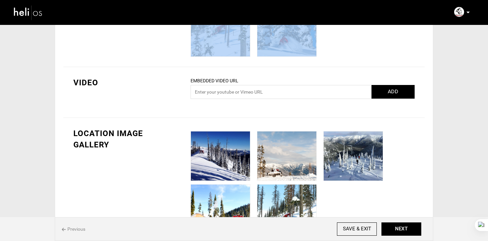
scroll to position [410, 0]
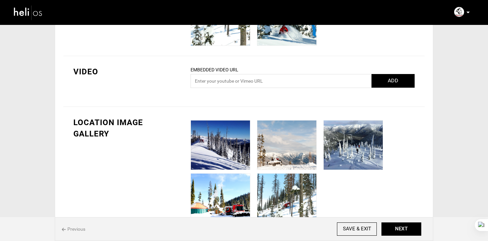
click at [352, 195] on div at bounding box center [303, 170] width 234 height 106
click at [351, 230] on input "SAVE & EXIT" at bounding box center [357, 228] width 40 height 13
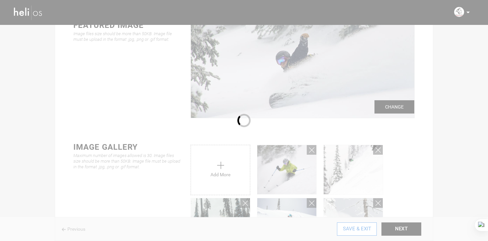
scroll to position [0, 0]
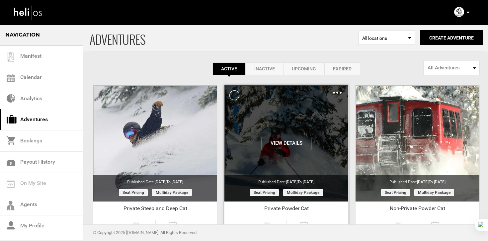
scroll to position [72, 0]
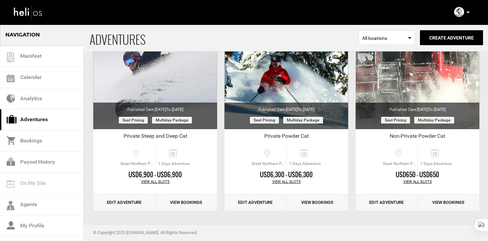
click at [468, 12] on icon at bounding box center [467, 13] width 3 height 2
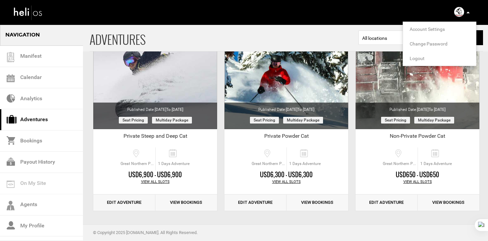
click at [422, 58] on span "Logout" at bounding box center [417, 58] width 15 height 5
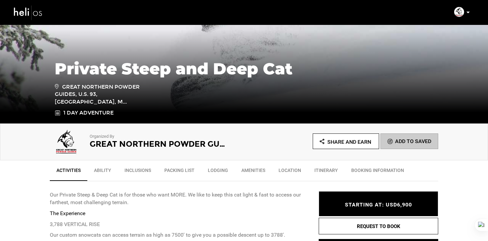
scroll to position [224, 0]
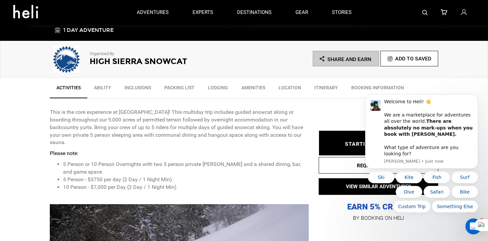
click at [295, 93] on link "Location" at bounding box center [290, 89] width 36 height 17
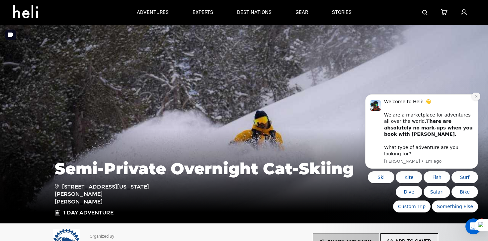
click at [475, 98] on icon "Dismiss notification" at bounding box center [476, 97] width 4 height 4
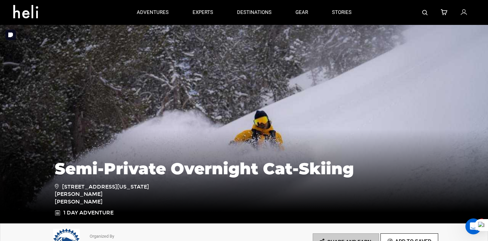
click at [475, 105] on img at bounding box center [244, 123] width 488 height 199
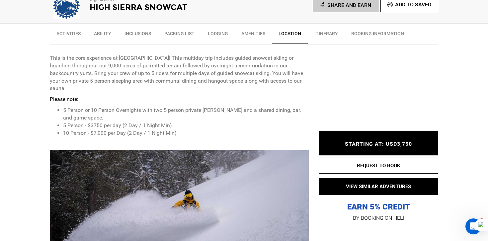
scroll to position [332, 0]
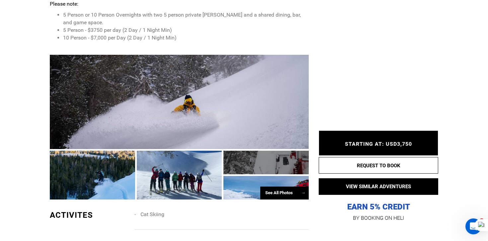
click at [261, 129] on div at bounding box center [179, 102] width 259 height 94
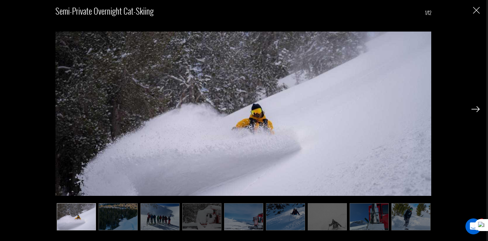
click at [121, 225] on img at bounding box center [118, 216] width 39 height 27
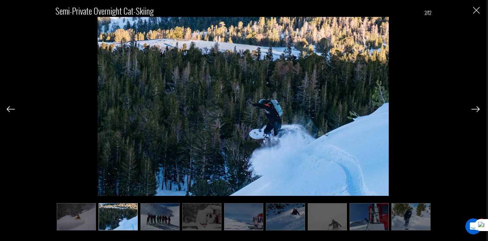
click at [146, 222] on img at bounding box center [159, 216] width 39 height 27
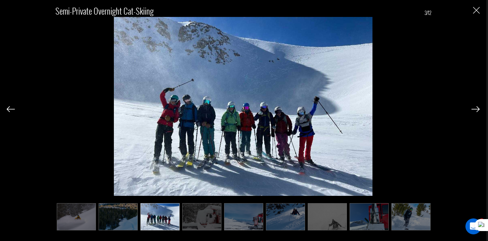
click at [183, 220] on img at bounding box center [201, 216] width 39 height 27
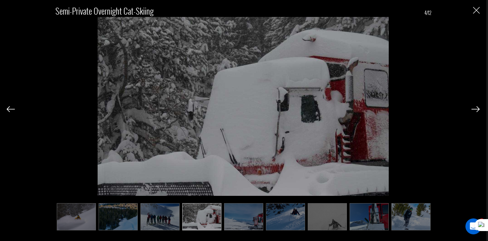
click at [227, 221] on img at bounding box center [243, 216] width 39 height 27
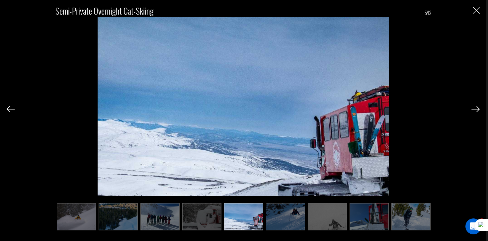
click at [270, 215] on img at bounding box center [285, 216] width 39 height 27
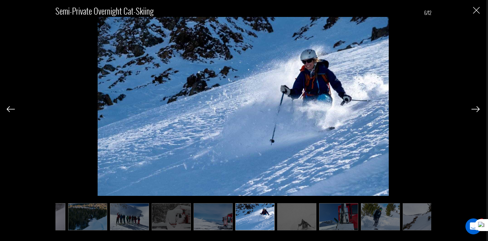
click at [326, 219] on img at bounding box center [338, 216] width 39 height 27
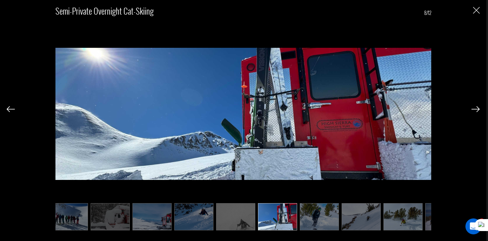
click at [348, 219] on ul at bounding box center [243, 216] width 376 height 27
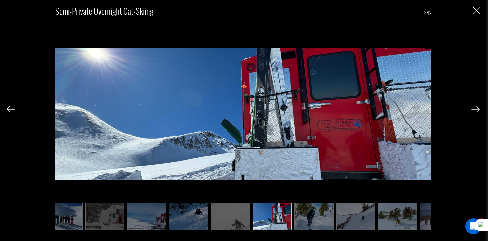
click at [365, 217] on img at bounding box center [355, 216] width 39 height 27
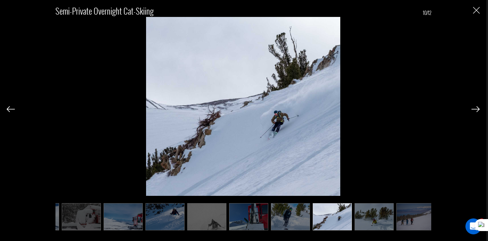
scroll to position [0, 126]
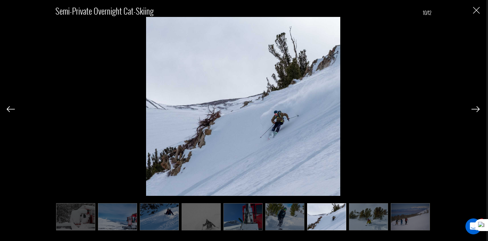
click at [367, 217] on img at bounding box center [368, 216] width 39 height 27
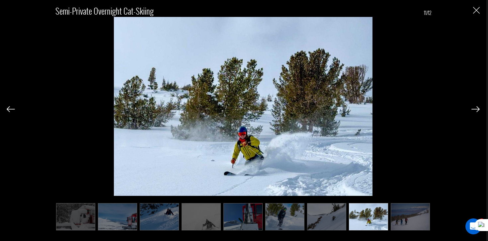
click at [385, 218] on img at bounding box center [368, 216] width 39 height 27
click at [407, 209] on img at bounding box center [410, 216] width 39 height 27
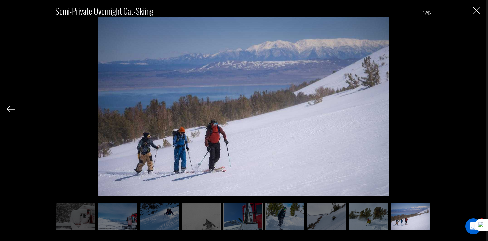
click at [182, 235] on div "Semi-Private Overnight Cat-Skiing 12/12" at bounding box center [243, 120] width 486 height 241
click at [480, 13] on div "Semi-Private Overnight Cat-Skiing 12/12" at bounding box center [243, 120] width 486 height 241
click at [480, 7] on div "Semi-Private Overnight Cat-Skiing 12/12" at bounding box center [243, 120] width 486 height 241
click at [476, 8] on img "Close" at bounding box center [476, 10] width 7 height 7
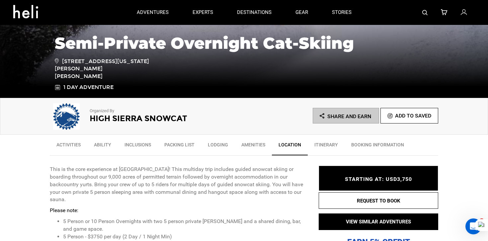
scroll to position [217, 0]
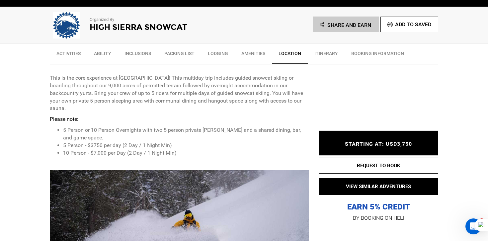
click at [183, 214] on div at bounding box center [179, 217] width 259 height 94
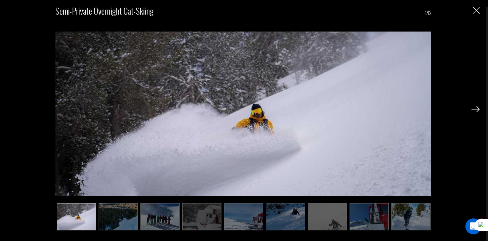
click at [478, 106] on img at bounding box center [475, 109] width 8 height 6
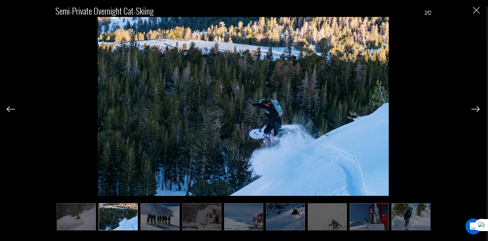
click at [478, 106] on img at bounding box center [475, 109] width 8 height 6
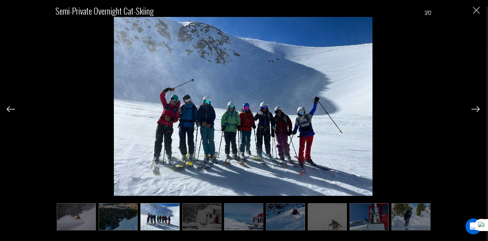
click at [478, 106] on img at bounding box center [475, 109] width 8 height 6
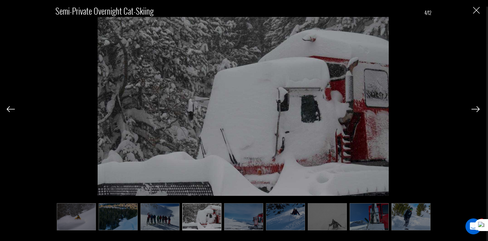
click at [478, 106] on img at bounding box center [475, 109] width 8 height 6
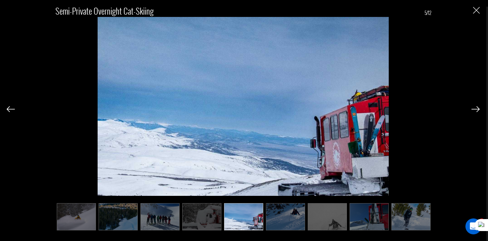
click at [478, 106] on img at bounding box center [475, 109] width 8 height 6
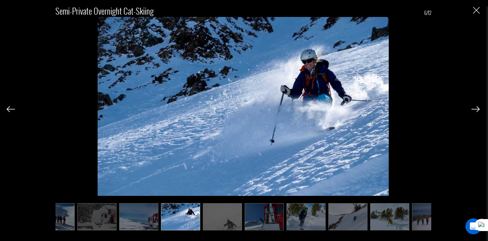
click at [478, 106] on img at bounding box center [475, 109] width 8 height 6
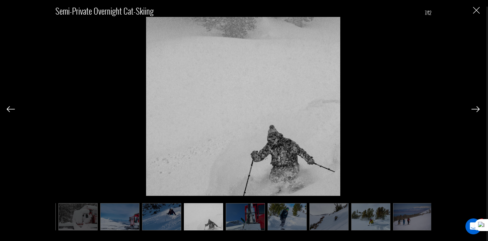
click at [478, 106] on img at bounding box center [475, 109] width 8 height 6
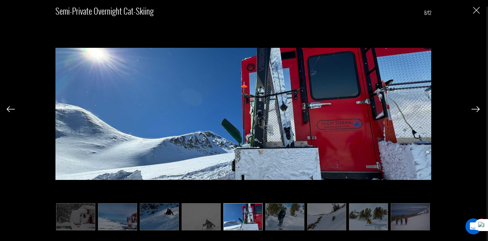
click at [478, 106] on img at bounding box center [475, 109] width 8 height 6
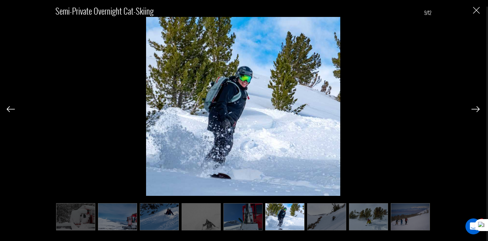
click at [478, 106] on img at bounding box center [475, 109] width 8 height 6
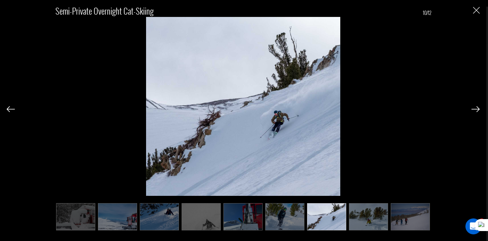
click at [478, 106] on img at bounding box center [475, 109] width 8 height 6
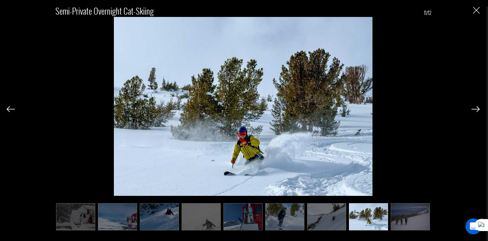
click at [478, 106] on img at bounding box center [475, 109] width 8 height 6
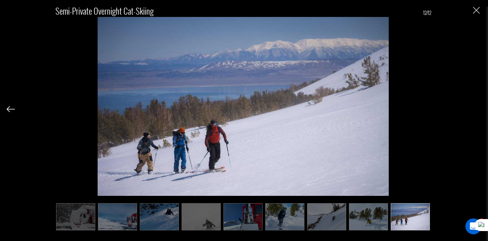
click at [11, 108] on img at bounding box center [11, 109] width 8 height 6
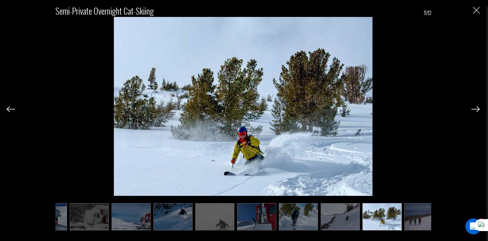
click at [11, 108] on img at bounding box center [11, 109] width 8 height 6
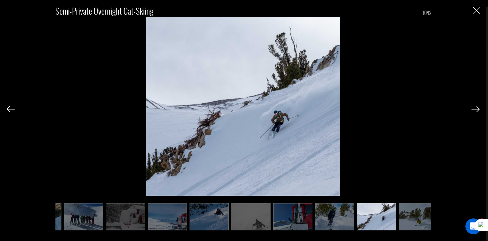
click at [11, 108] on img at bounding box center [11, 109] width 8 height 6
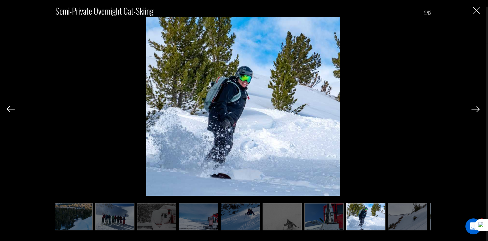
scroll to position [0, 42]
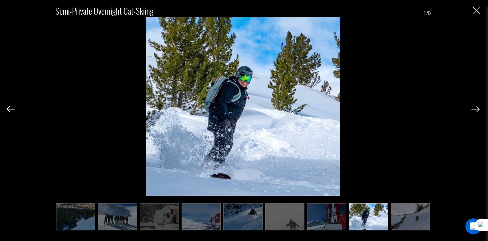
click at [478, 112] on img at bounding box center [475, 109] width 8 height 6
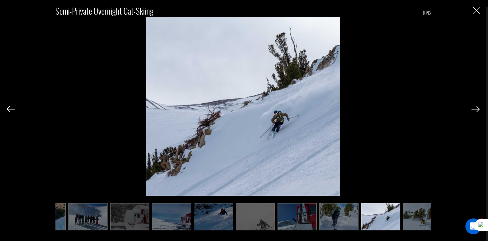
click at [478, 112] on img at bounding box center [475, 109] width 8 height 6
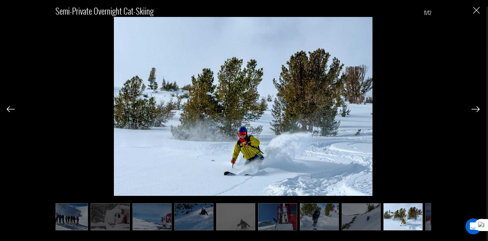
click at [478, 112] on img at bounding box center [475, 109] width 8 height 6
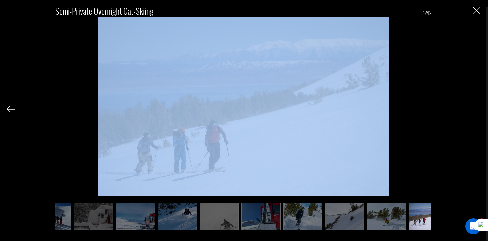
click at [478, 112] on div "Semi-Private Overnight Cat-Skiing 12/12" at bounding box center [243, 114] width 473 height 229
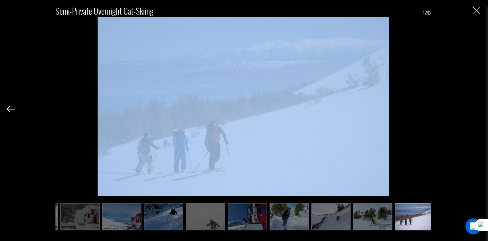
scroll to position [0, 126]
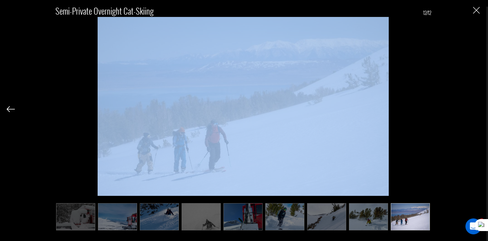
click at [478, 110] on div "Semi-Private Overnight Cat-Skiing 12/12" at bounding box center [243, 114] width 473 height 229
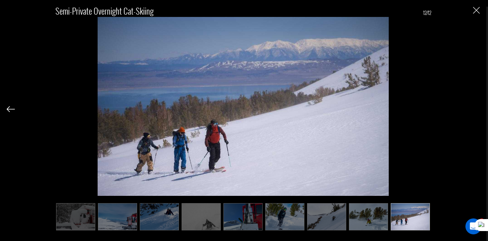
click at [475, 14] on div "Semi-Private Overnight Cat-Skiing 12/12" at bounding box center [243, 114] width 473 height 229
click at [478, 11] on img "Close" at bounding box center [476, 10] width 7 height 7
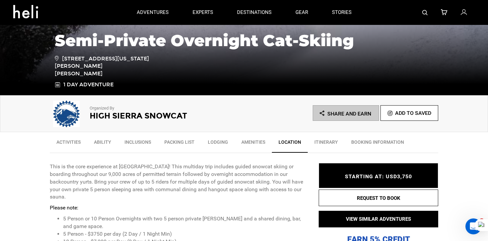
scroll to position [124, 0]
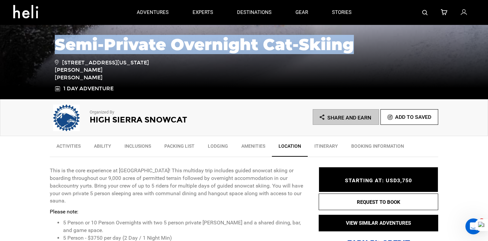
drag, startPoint x: 56, startPoint y: 54, endPoint x: 350, endPoint y: 51, distance: 293.8
click at [350, 51] on h1 "Semi-Private Overnight Cat-Skiing" at bounding box center [244, 45] width 378 height 18
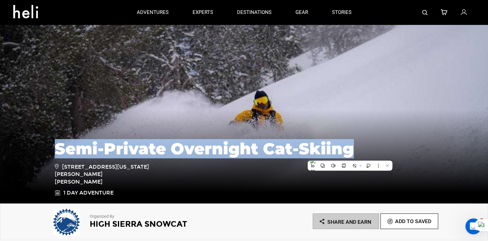
scroll to position [21, 0]
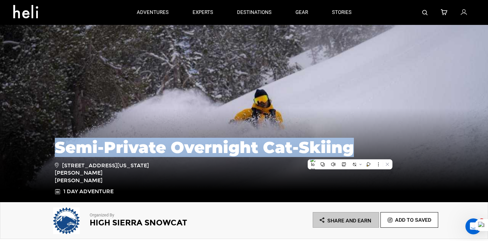
click at [164, 156] on h1 "Semi-Private Overnight Cat-Skiing" at bounding box center [244, 147] width 378 height 18
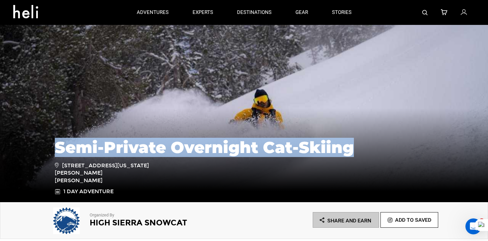
drag, startPoint x: 55, startPoint y: 157, endPoint x: 353, endPoint y: 157, distance: 297.4
click at [353, 156] on h1 "Semi-Private Overnight Cat-Skiing" at bounding box center [244, 147] width 378 height 18
copy h1 "Semi-Private Overnight Cat-Skiing"
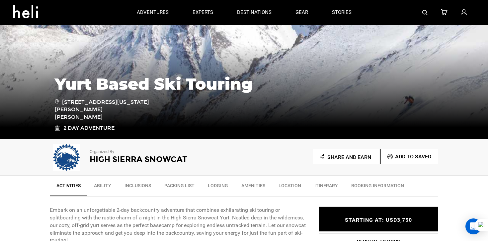
scroll to position [84, 0]
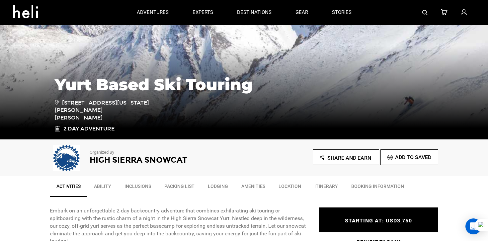
click at [279, 187] on link "Location" at bounding box center [290, 188] width 36 height 17
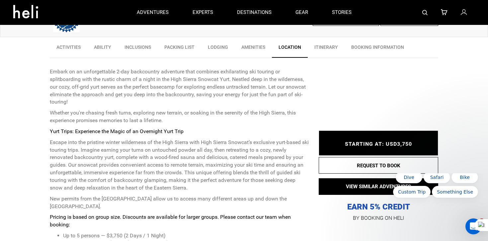
scroll to position [0, 0]
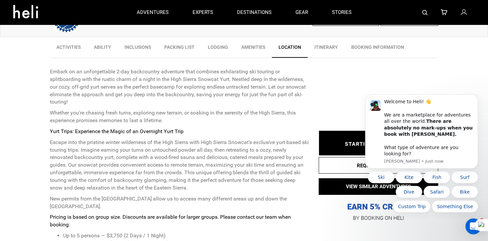
click at [291, 45] on link "Location" at bounding box center [290, 48] width 36 height 17
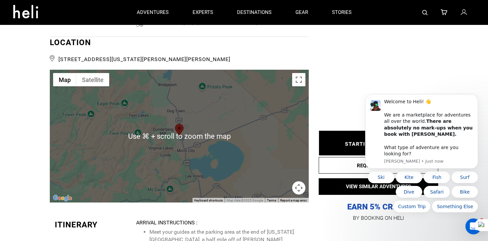
scroll to position [1276, 0]
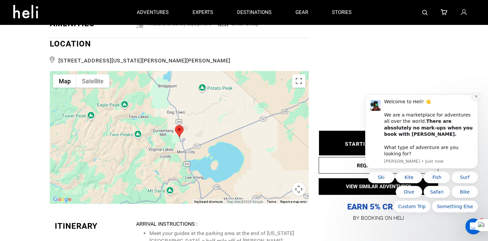
click at [475, 98] on icon "Dismiss notification" at bounding box center [476, 97] width 4 height 4
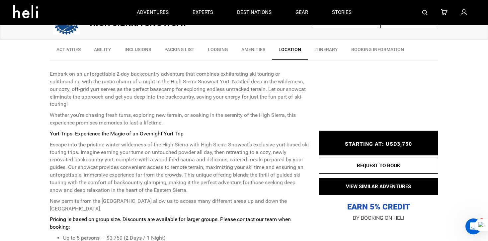
scroll to position [0, 0]
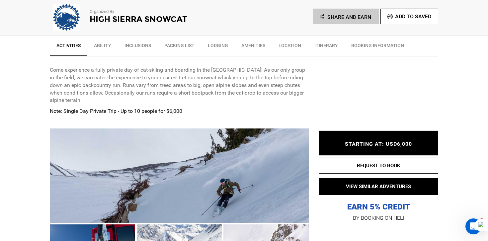
scroll to position [289, 0]
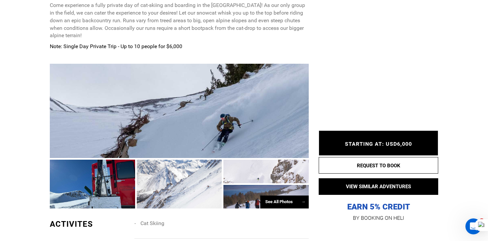
click at [290, 203] on div "See All Photos →" at bounding box center [284, 202] width 48 height 13
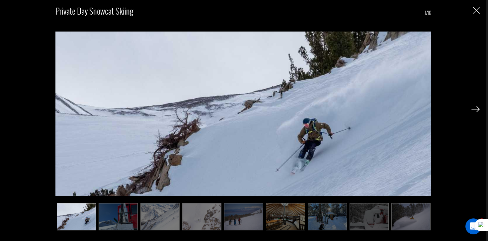
click at [482, 103] on div "Private Day Snowcat Skiing 1/16" at bounding box center [243, 120] width 486 height 241
click at [478, 106] on div at bounding box center [475, 108] width 8 height 11
click at [477, 108] on img at bounding box center [475, 109] width 8 height 6
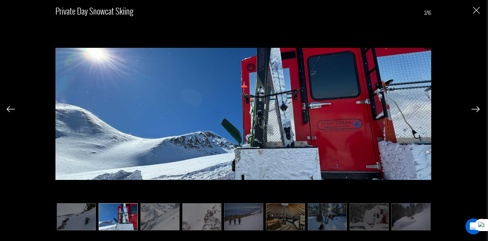
click at [477, 108] on img at bounding box center [475, 109] width 8 height 6
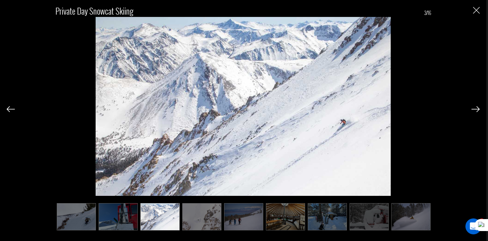
click at [477, 108] on img at bounding box center [475, 109] width 8 height 6
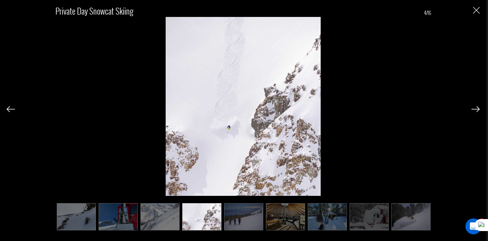
click at [477, 108] on img at bounding box center [475, 109] width 8 height 6
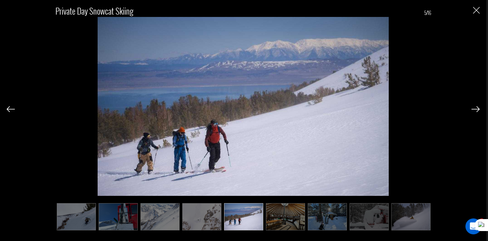
click at [477, 108] on img at bounding box center [475, 109] width 8 height 6
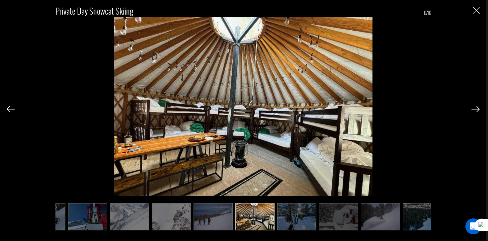
click at [477, 108] on img at bounding box center [475, 109] width 8 height 6
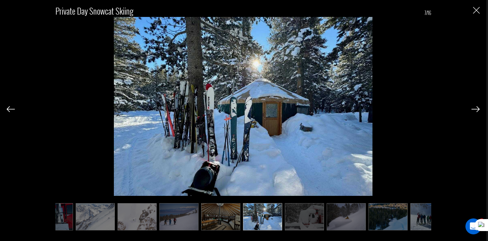
click at [477, 108] on img at bounding box center [475, 109] width 8 height 6
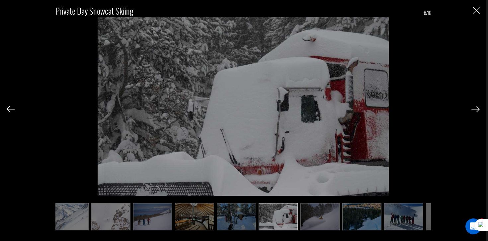
click at [477, 108] on img at bounding box center [475, 109] width 8 height 6
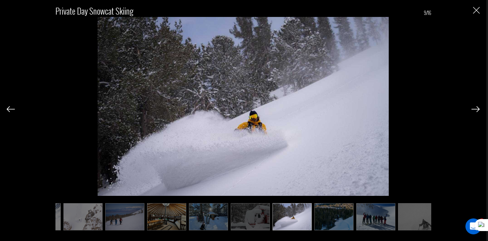
click at [477, 108] on img at bounding box center [475, 109] width 8 height 6
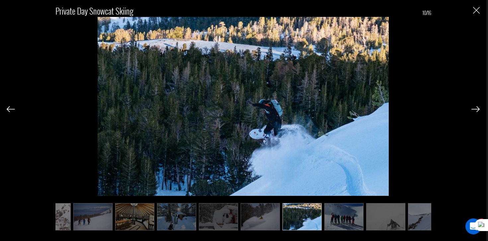
click at [477, 108] on img at bounding box center [475, 109] width 8 height 6
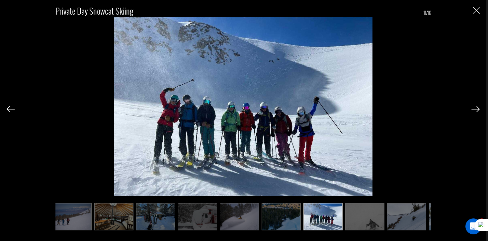
click at [477, 108] on img at bounding box center [475, 109] width 8 height 6
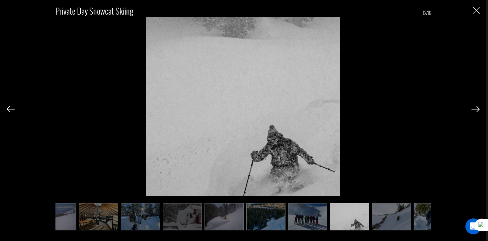
click at [477, 108] on img at bounding box center [475, 109] width 8 height 6
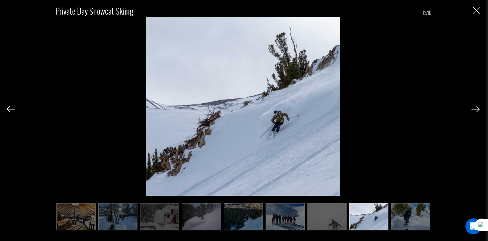
click at [477, 108] on img at bounding box center [475, 109] width 8 height 6
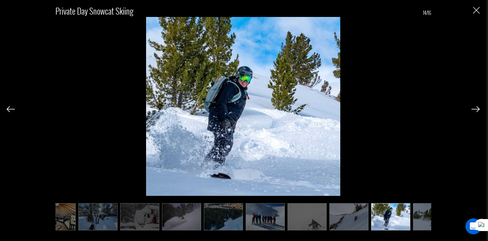
click at [477, 108] on img at bounding box center [475, 109] width 8 height 6
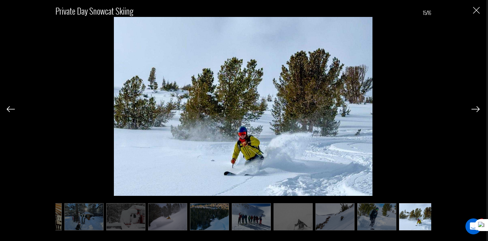
click at [477, 108] on img at bounding box center [475, 109] width 8 height 6
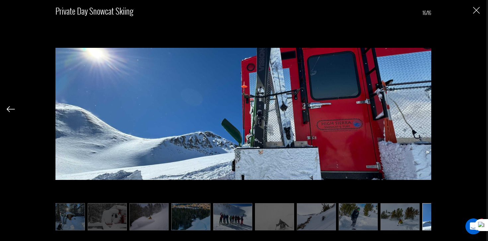
click at [477, 108] on div "Private Day Snowcat Skiing 16/16" at bounding box center [243, 114] width 473 height 229
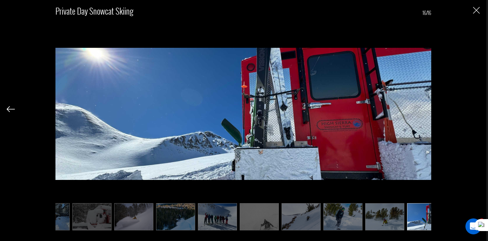
click at [477, 108] on div "Private Day Snowcat Skiing 16/16" at bounding box center [243, 114] width 473 height 229
click at [481, 13] on div "Private Day Snowcat Skiing 16/16" at bounding box center [243, 120] width 486 height 241
click at [475, 10] on img "Close" at bounding box center [476, 10] width 7 height 7
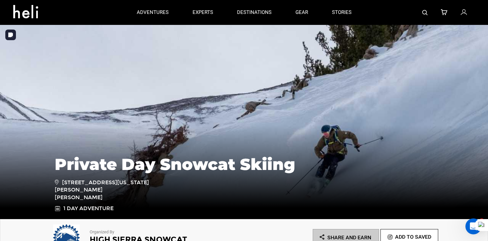
scroll to position [0, 0]
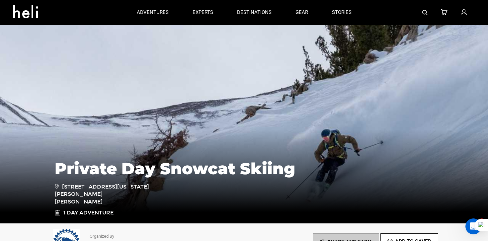
click at [330, 134] on div "Private Day Snowcat Skiing 1 Virginia Lakes Rd, Lee Vining, CA 93541, USA 1 Day…" at bounding box center [244, 174] width 488 height 100
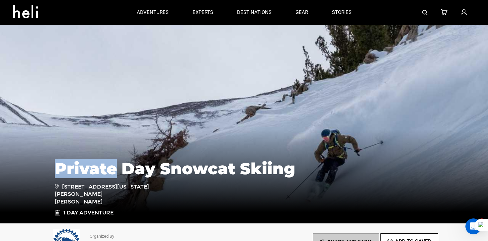
click at [330, 134] on div "Private Day Snowcat Skiing 1 Virginia Lakes Rd, Lee Vining, CA 93541, USA 1 Day…" at bounding box center [244, 174] width 488 height 100
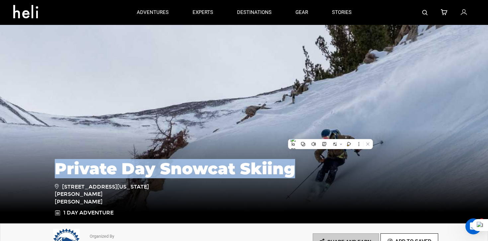
click at [330, 134] on div "Private Day Snowcat Skiing 1 Virginia Lakes Rd, Lee Vining, CA 93541, USA 1 Day…" at bounding box center [244, 174] width 488 height 100
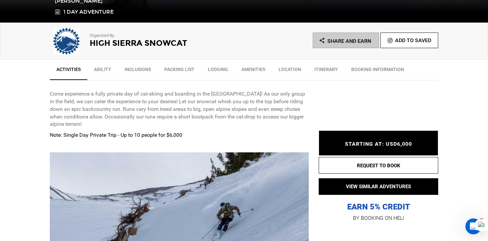
scroll to position [367, 0]
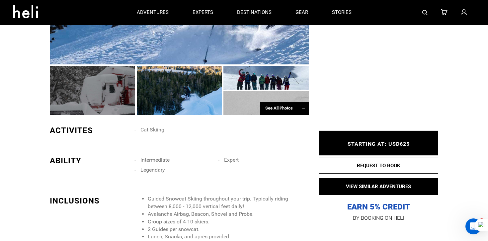
scroll to position [364, 0]
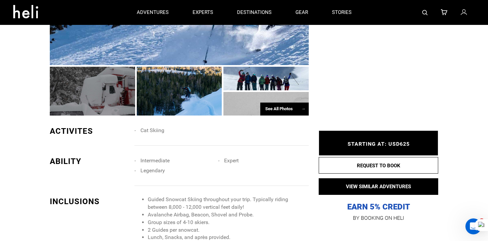
click at [193, 86] on div at bounding box center [179, 91] width 85 height 49
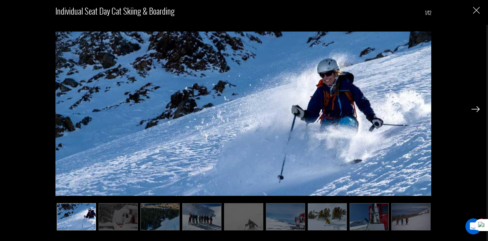
click at [480, 106] on div "Individual Seat Day Cat Skiing & Boarding 1/12" at bounding box center [243, 120] width 486 height 241
click at [477, 107] on img at bounding box center [475, 109] width 8 height 6
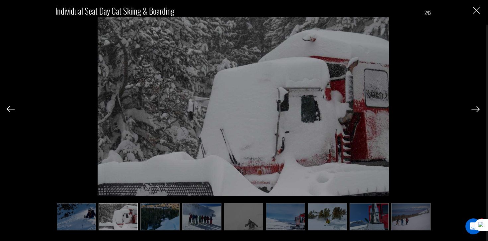
click at [477, 107] on img at bounding box center [475, 109] width 8 height 6
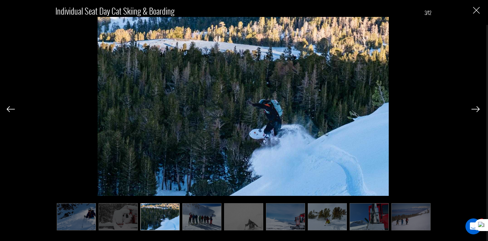
click at [477, 107] on img at bounding box center [475, 109] width 8 height 6
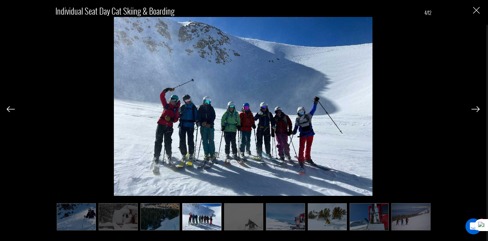
click at [477, 107] on img at bounding box center [475, 109] width 8 height 6
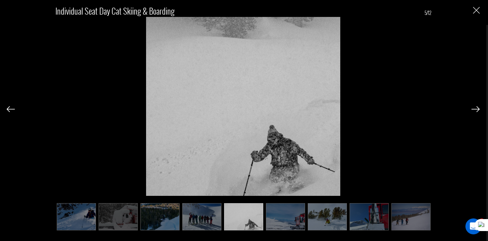
click at [477, 107] on img at bounding box center [475, 109] width 8 height 6
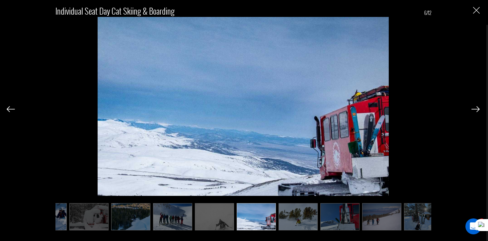
click at [477, 107] on img at bounding box center [475, 109] width 8 height 6
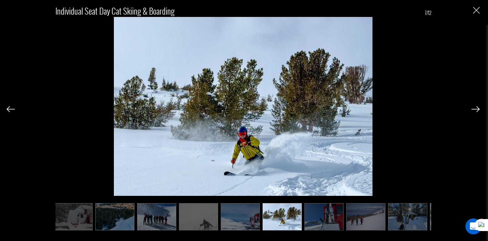
click at [477, 107] on img at bounding box center [475, 109] width 8 height 6
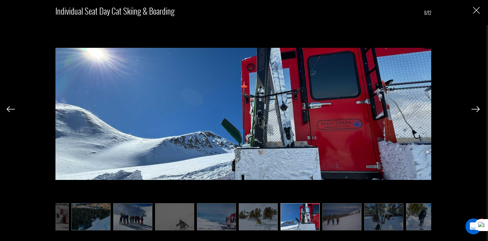
click at [477, 107] on img at bounding box center [475, 109] width 8 height 6
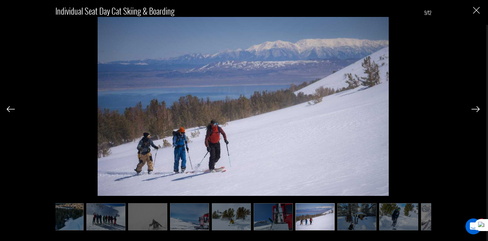
click at [477, 107] on img at bounding box center [475, 109] width 8 height 6
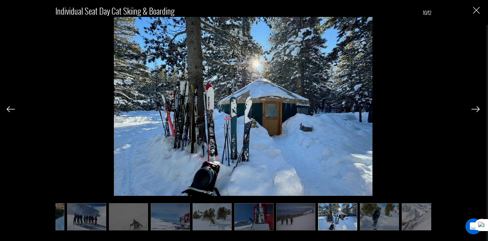
click at [477, 107] on img at bounding box center [475, 109] width 8 height 6
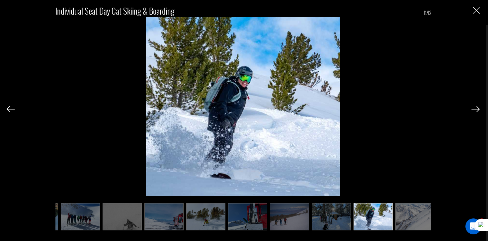
scroll to position [0, 126]
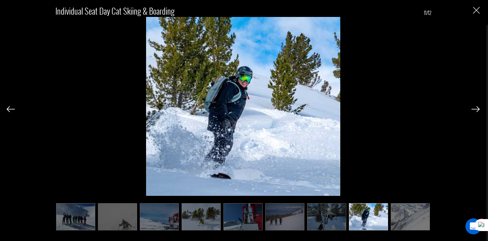
click at [477, 107] on img at bounding box center [475, 109] width 8 height 6
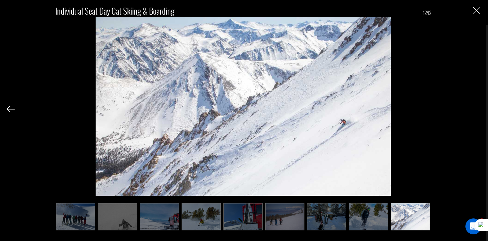
click at [477, 107] on div "Individual Seat Day Cat Skiing & Boarding 12/12" at bounding box center [243, 114] width 473 height 229
click at [482, 10] on div "Individual Seat Day Cat Skiing & Boarding 12/12" at bounding box center [243, 120] width 486 height 241
click at [478, 10] on img "Close" at bounding box center [476, 10] width 7 height 7
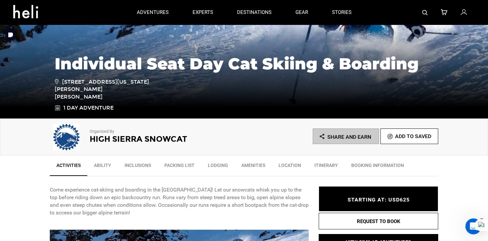
scroll to position [0, 0]
